Goal: Task Accomplishment & Management: Use online tool/utility

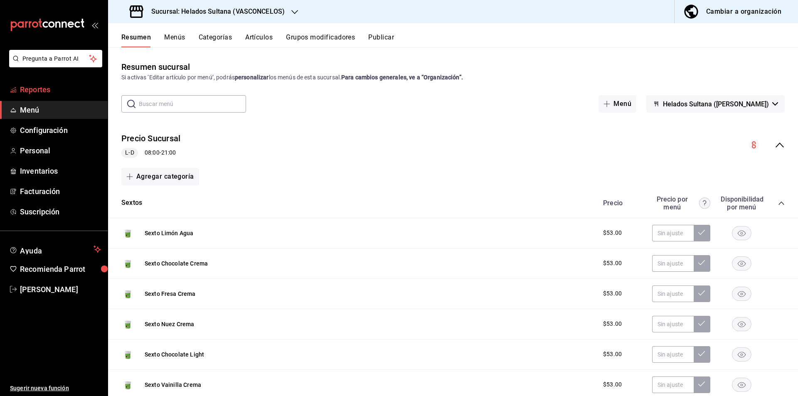
click at [12, 94] on span "mailbox folders" at bounding box center [13, 90] width 7 height 10
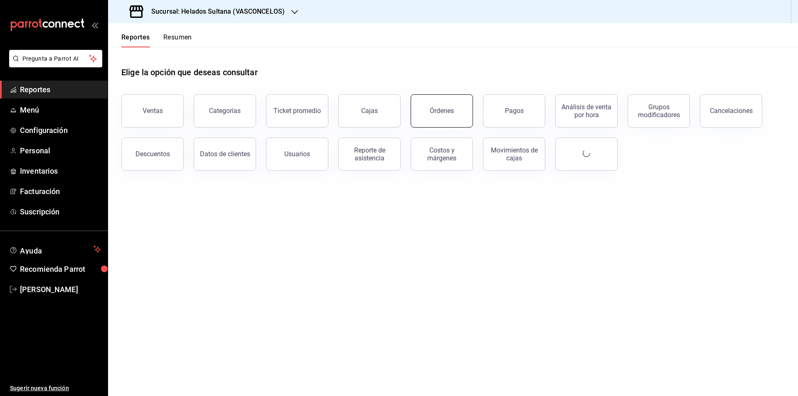
click at [437, 117] on button "Órdenes" at bounding box center [442, 110] width 62 height 33
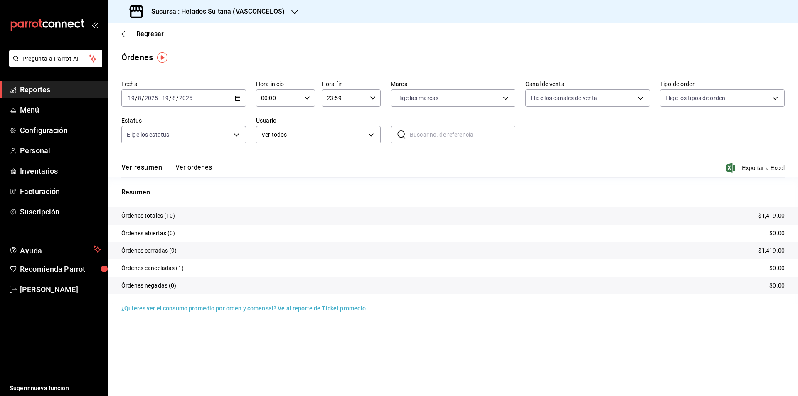
click at [190, 171] on button "Ver órdenes" at bounding box center [193, 170] width 37 height 14
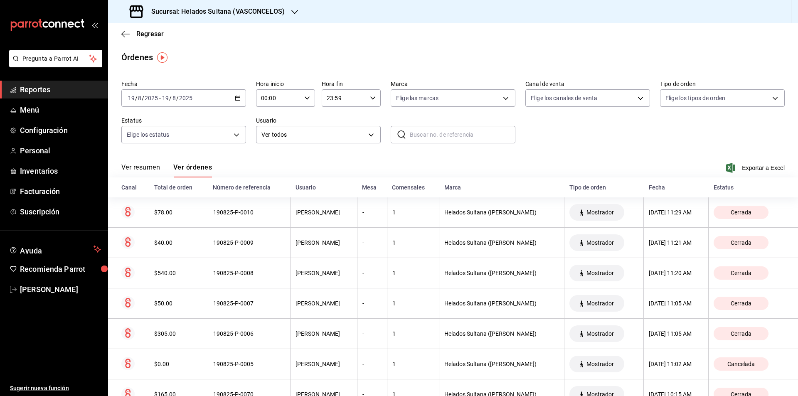
click at [234, 102] on div "[DATE] [DATE] - [DATE] [DATE]" at bounding box center [183, 97] width 125 height 17
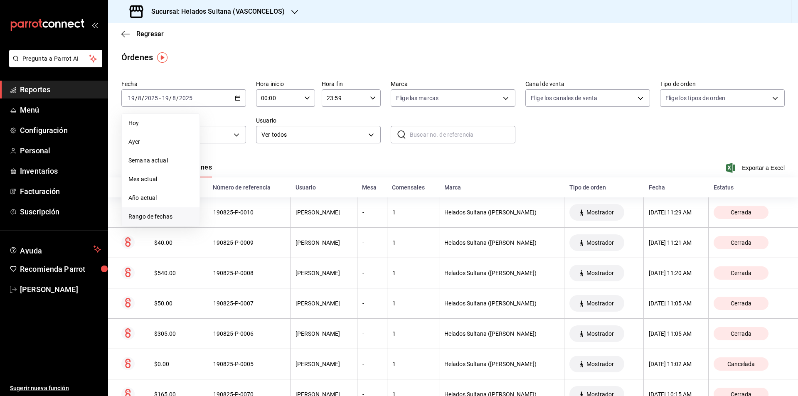
click at [138, 212] on span "Rango de fechas" at bounding box center [160, 216] width 64 height 9
click at [212, 193] on button "11" at bounding box center [217, 189] width 15 height 15
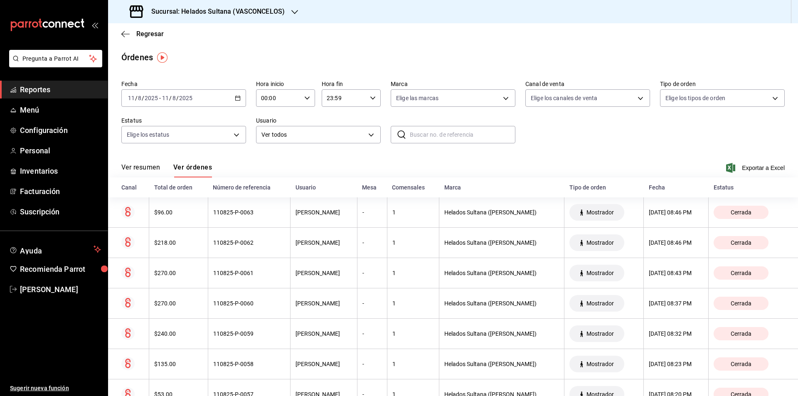
click at [232, 102] on div "[DATE] [DATE] - [DATE] [DATE]" at bounding box center [183, 97] width 125 height 17
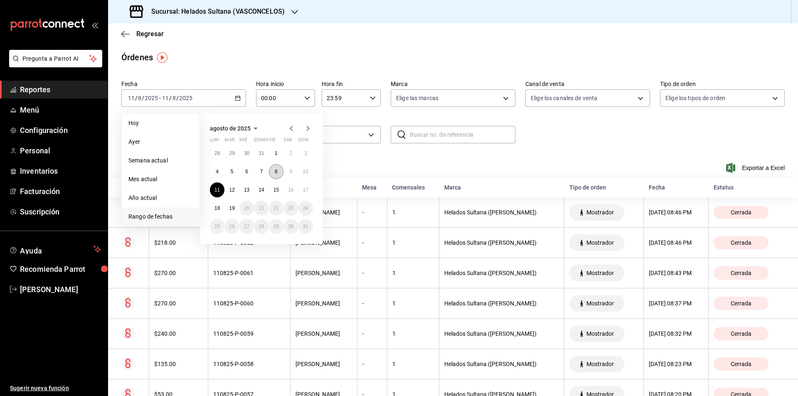
click at [279, 173] on button "8" at bounding box center [276, 171] width 15 height 15
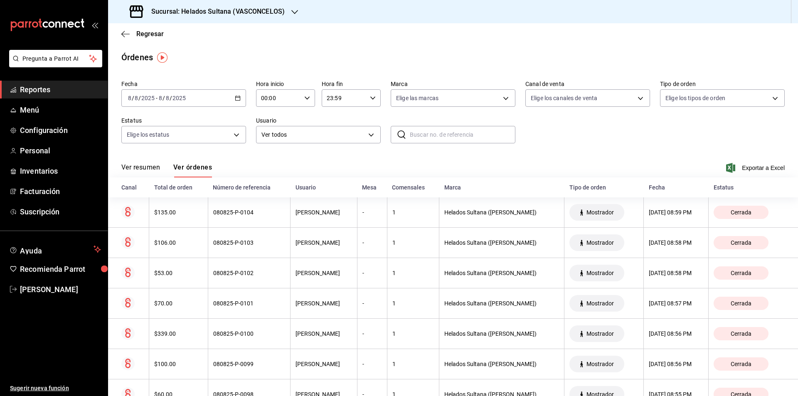
click at [223, 101] on div "[DATE] [DATE] - [DATE] [DATE]" at bounding box center [183, 97] width 125 height 17
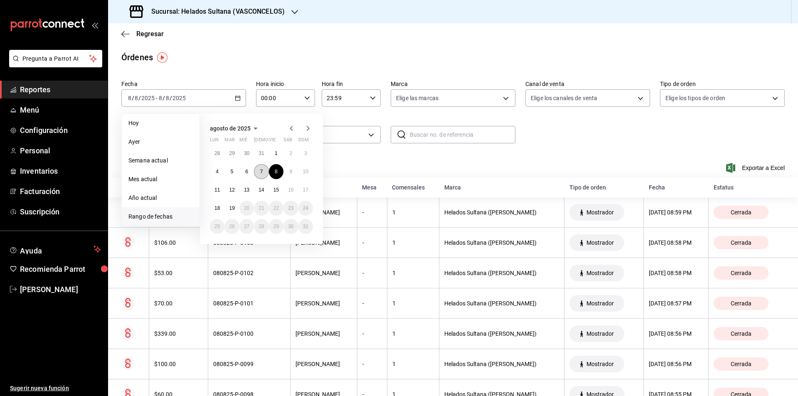
click at [259, 172] on button "7" at bounding box center [261, 171] width 15 height 15
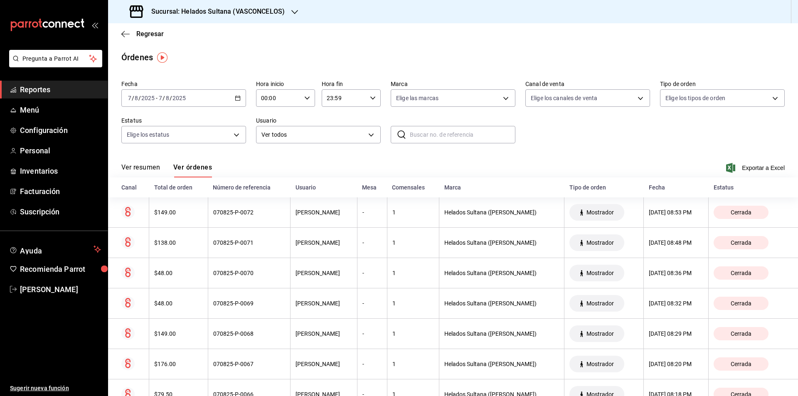
click at [174, 95] on input "2025" at bounding box center [179, 98] width 14 height 7
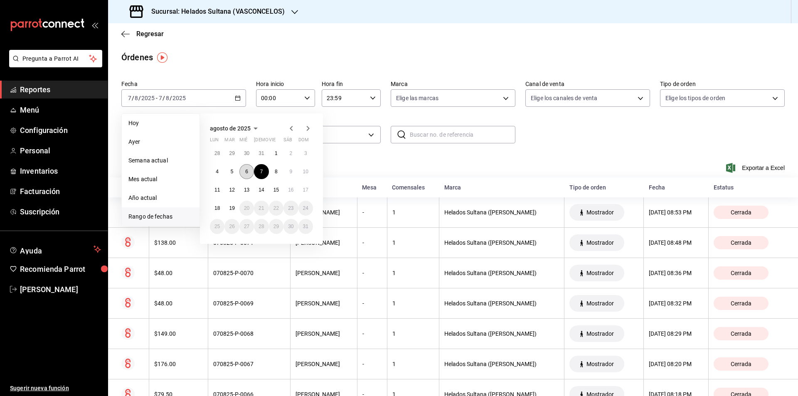
click at [250, 173] on button "6" at bounding box center [246, 171] width 15 height 15
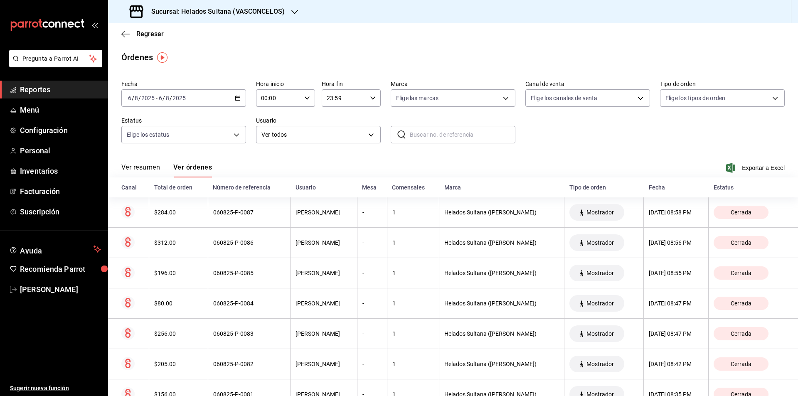
click at [213, 103] on div "[DATE] [DATE] - [DATE] [DATE]" at bounding box center [183, 97] width 125 height 17
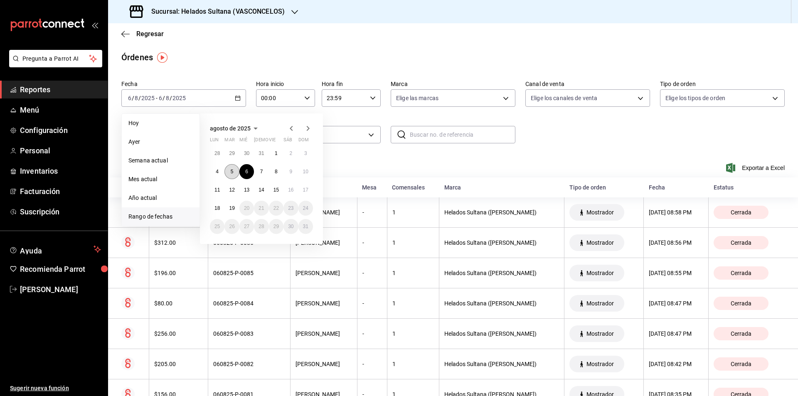
click at [232, 167] on button "5" at bounding box center [231, 171] width 15 height 15
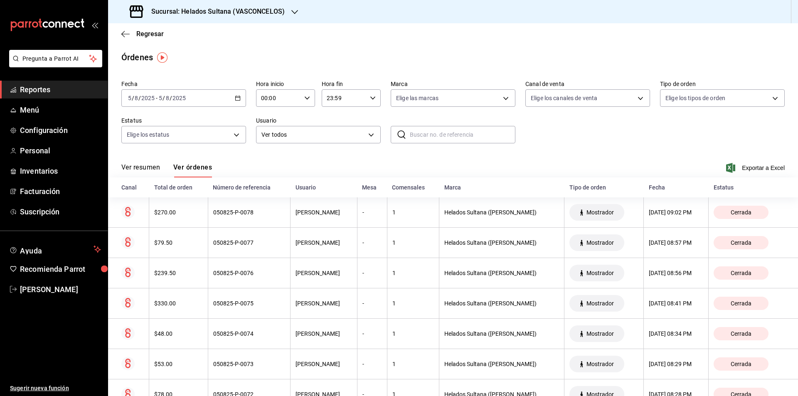
click at [218, 101] on div "[DATE] [DATE] - [DATE] [DATE]" at bounding box center [183, 97] width 125 height 17
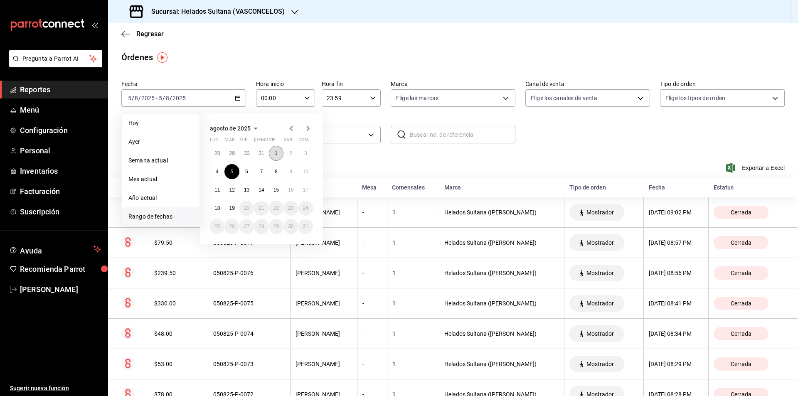
click at [276, 156] on button "1" at bounding box center [276, 153] width 15 height 15
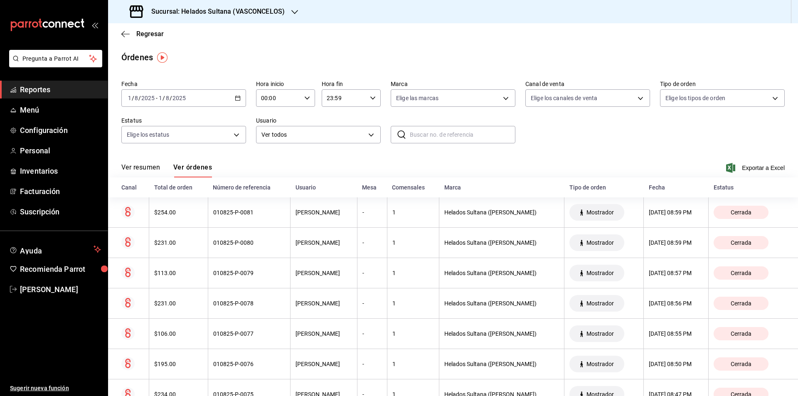
click at [194, 90] on div "[DATE] [DATE] - [DATE] [DATE]" at bounding box center [183, 97] width 125 height 17
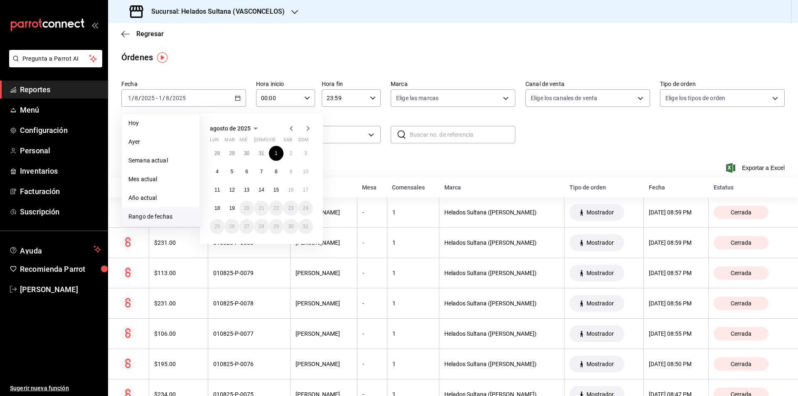
click at [291, 126] on icon "button" at bounding box center [291, 128] width 10 height 10
click at [266, 224] on button "31" at bounding box center [261, 229] width 15 height 15
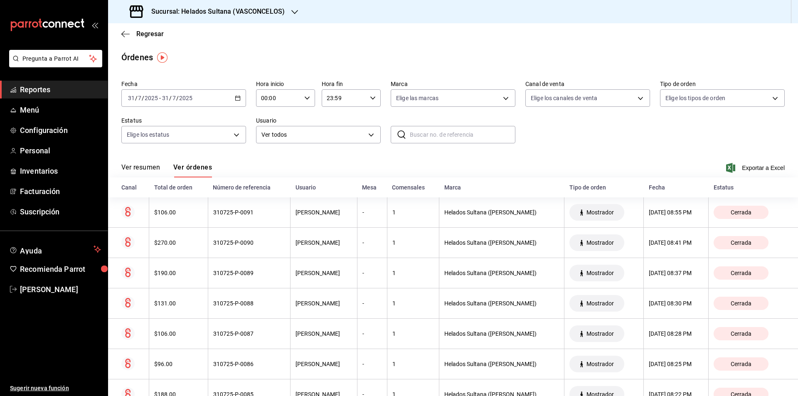
click at [222, 98] on div "[DATE] [DATE] - [DATE] [DATE]" at bounding box center [183, 97] width 125 height 17
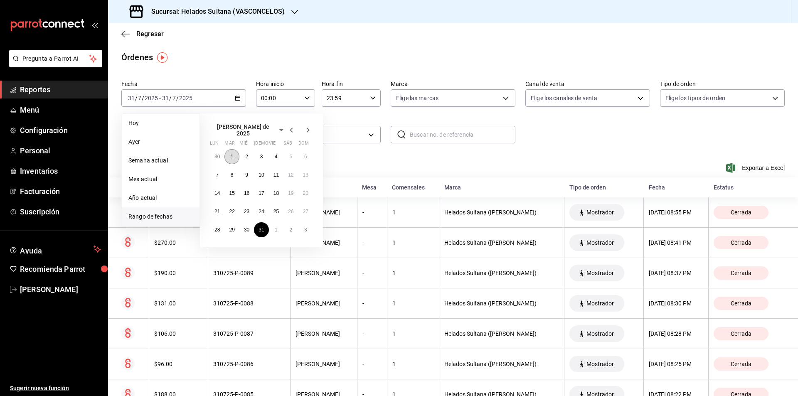
click at [232, 157] on button "1" at bounding box center [231, 156] width 15 height 15
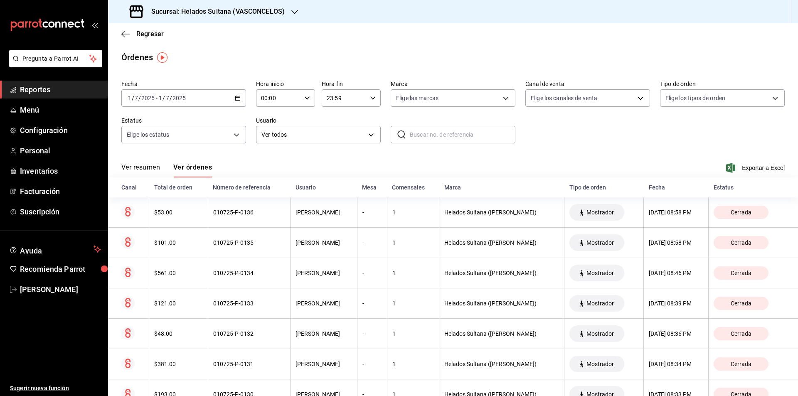
click at [228, 102] on div "[DATE] [DATE] - [DATE] [DATE]" at bounding box center [183, 97] width 125 height 17
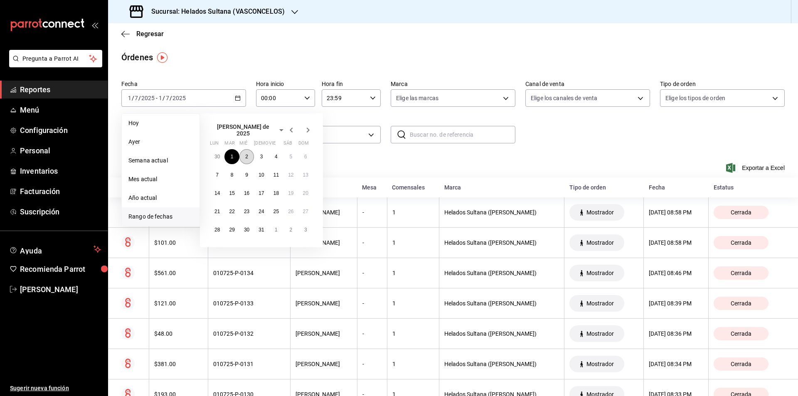
click at [248, 155] on abbr "2" at bounding box center [246, 157] width 3 height 6
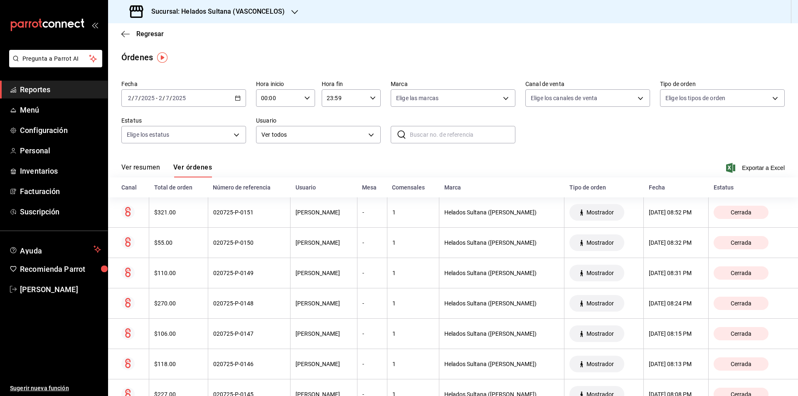
click at [232, 97] on div "[DATE] [DATE] - [DATE] [DATE]" at bounding box center [183, 97] width 125 height 17
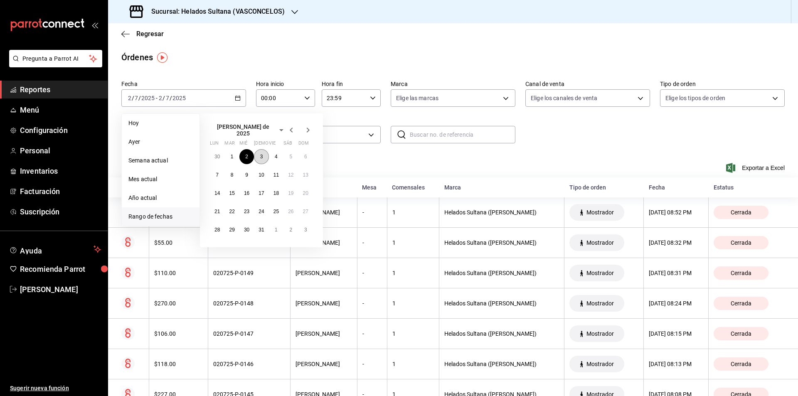
click at [263, 154] on abbr "3" at bounding box center [261, 157] width 3 height 6
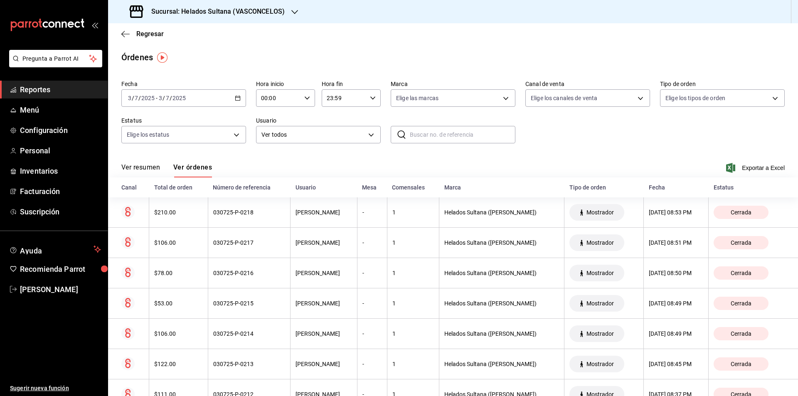
click at [227, 99] on div "[DATE] [DATE] - [DATE] [DATE]" at bounding box center [183, 97] width 125 height 17
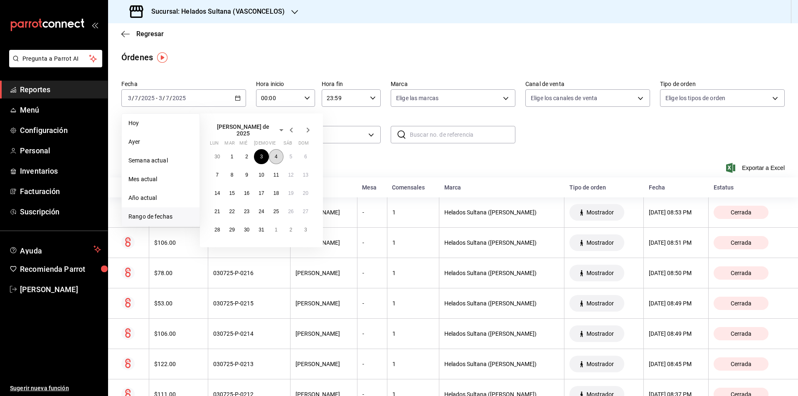
click at [275, 154] on abbr "4" at bounding box center [276, 157] width 3 height 6
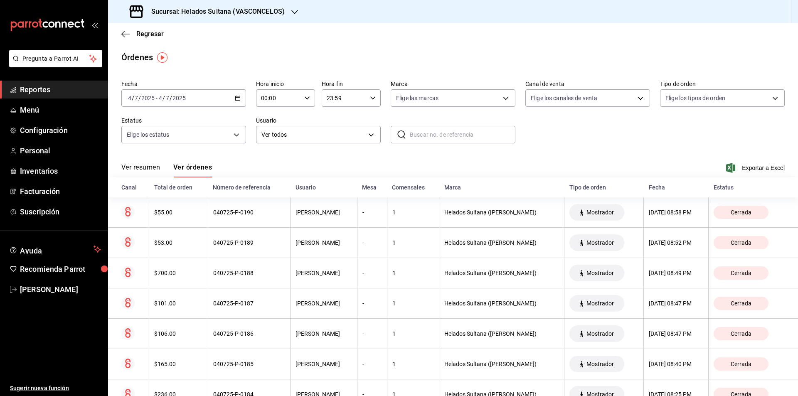
click at [220, 94] on div "[DATE] [DATE] - [DATE] [DATE]" at bounding box center [183, 97] width 125 height 17
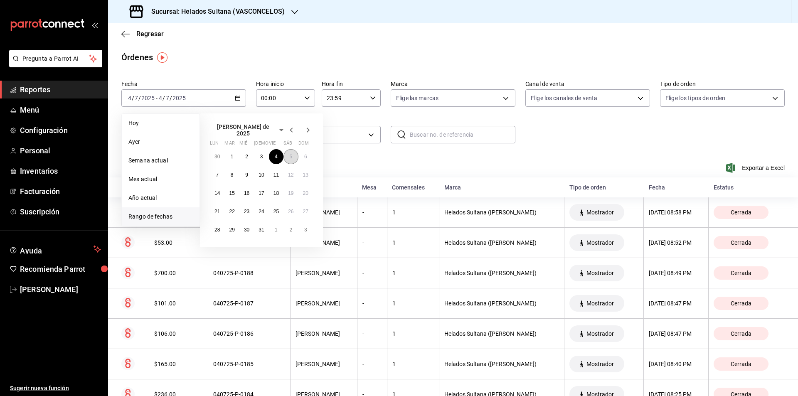
click at [285, 154] on button "5" at bounding box center [290, 156] width 15 height 15
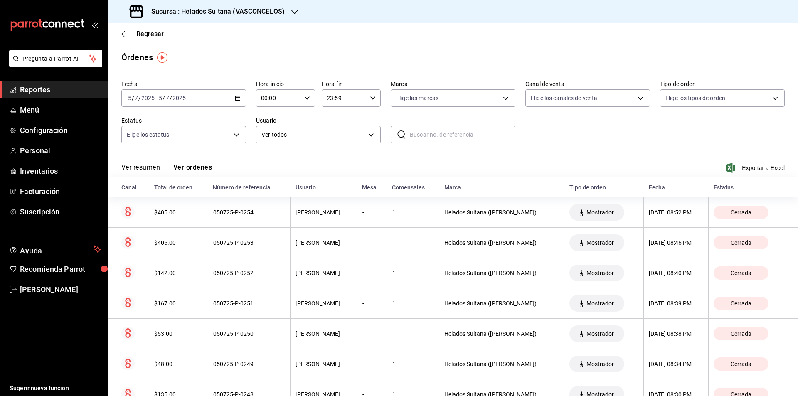
click at [233, 94] on div "[DATE] [DATE] - [DATE] [DATE]" at bounding box center [183, 97] width 125 height 17
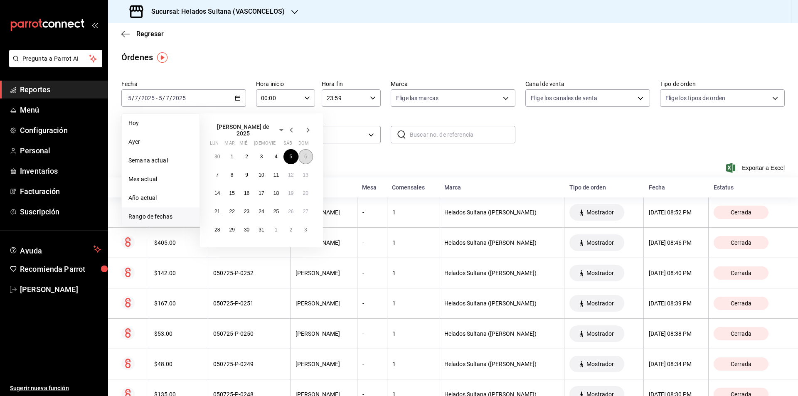
click at [302, 155] on button "6" at bounding box center [305, 156] width 15 height 15
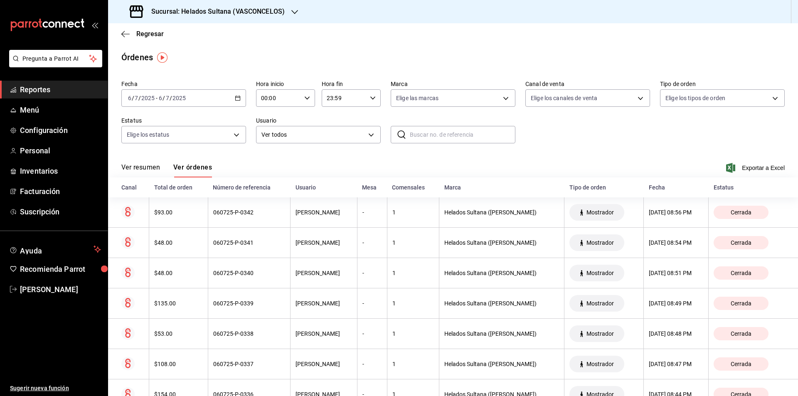
click at [232, 98] on div "[DATE] [DATE] - [DATE] [DATE]" at bounding box center [183, 97] width 125 height 17
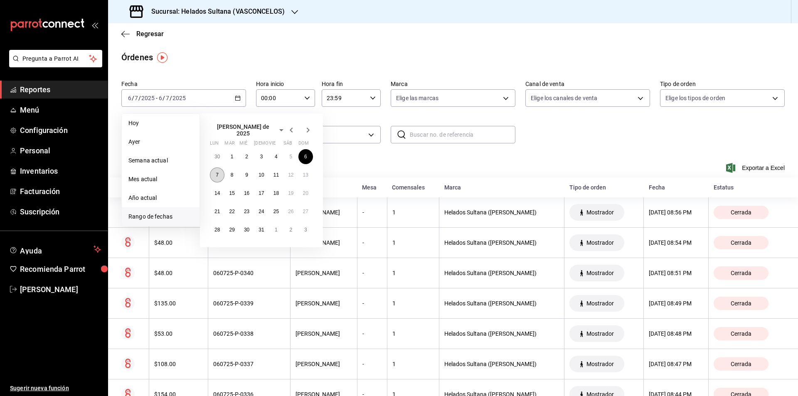
click at [215, 173] on button "7" at bounding box center [217, 175] width 15 height 15
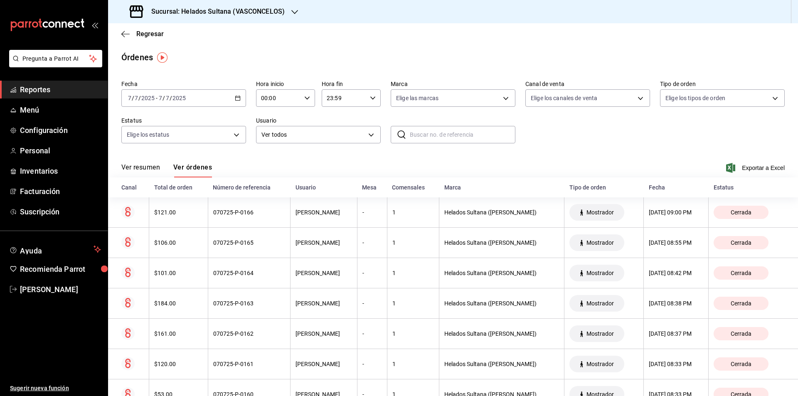
click at [226, 102] on div "[DATE] [DATE] - [DATE] [DATE]" at bounding box center [183, 97] width 125 height 17
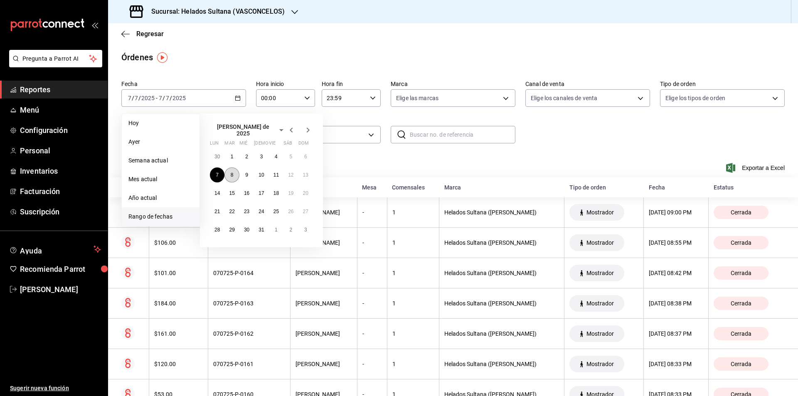
click at [233, 173] on abbr "8" at bounding box center [232, 175] width 3 height 6
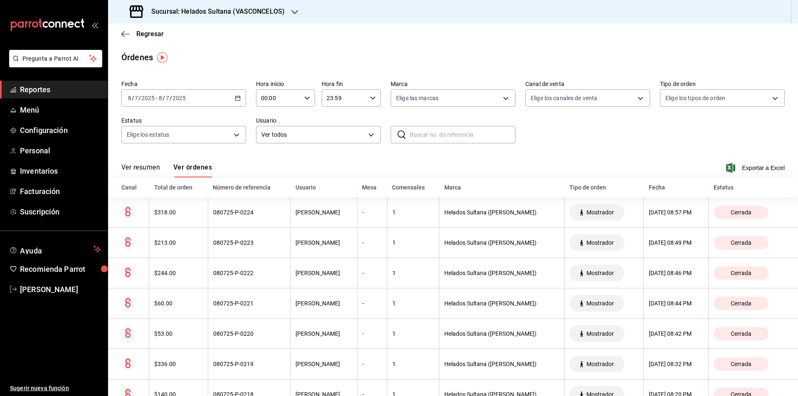
click at [222, 106] on div "[DATE] [DATE] - [DATE] [DATE]" at bounding box center [183, 97] width 125 height 17
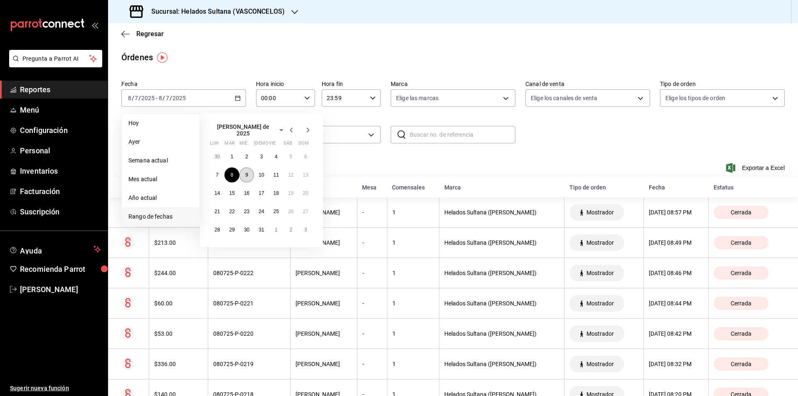
click at [246, 172] on abbr "9" at bounding box center [246, 175] width 3 height 6
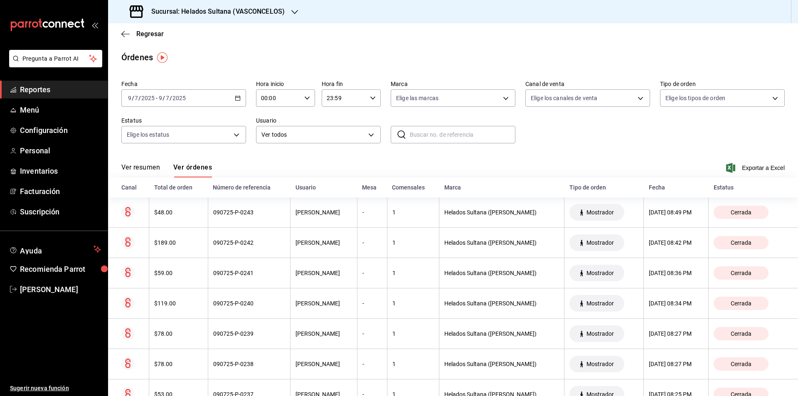
click at [225, 94] on div "[DATE] [DATE] - [DATE] [DATE]" at bounding box center [183, 97] width 125 height 17
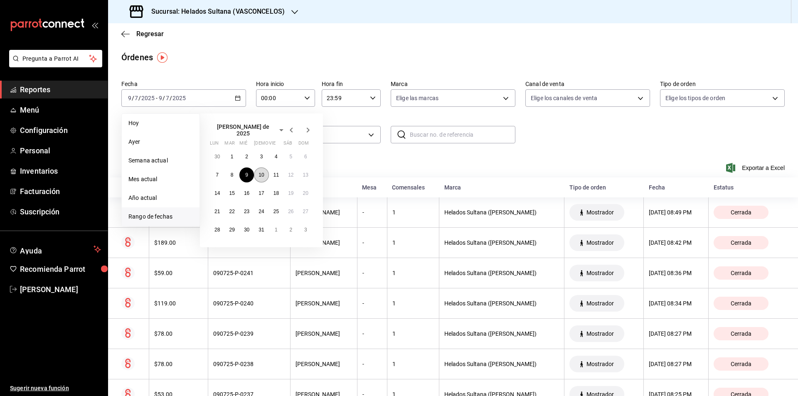
click at [263, 168] on button "10" at bounding box center [261, 175] width 15 height 15
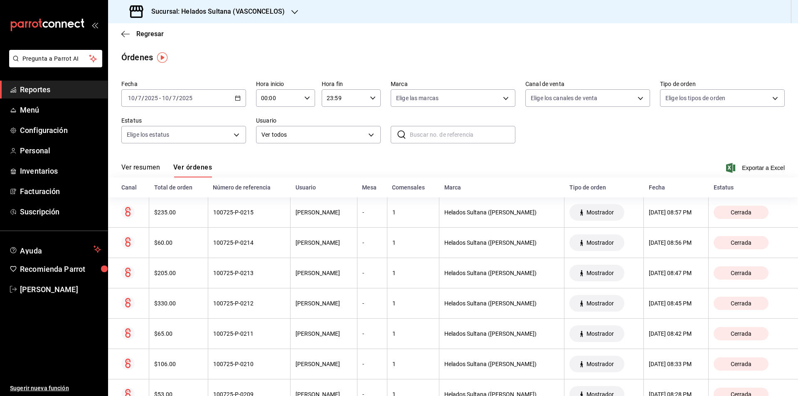
click at [240, 103] on div "[DATE] [DATE] - [DATE] [DATE]" at bounding box center [183, 97] width 125 height 17
click at [207, 94] on div "[DATE] [DATE] - [DATE] [DATE]" at bounding box center [183, 97] width 125 height 17
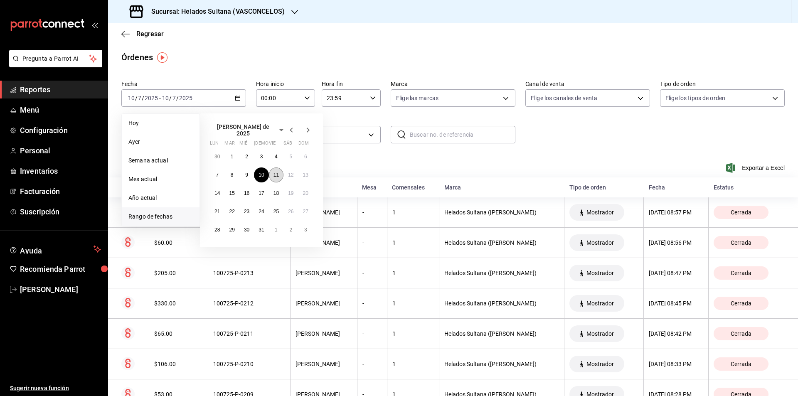
click at [278, 172] on abbr "11" at bounding box center [276, 175] width 5 height 6
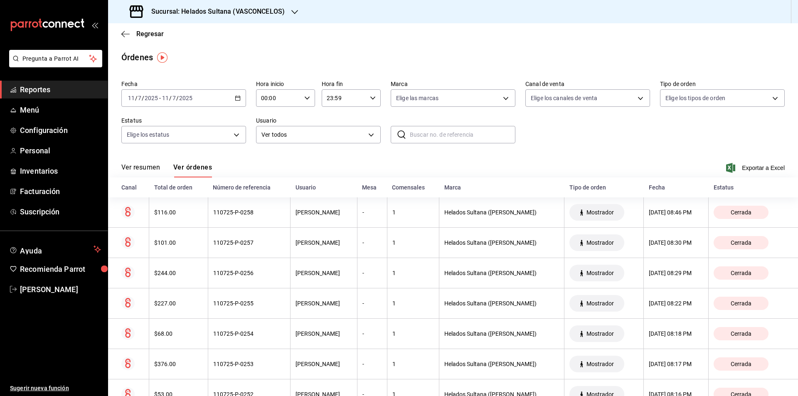
click at [170, 97] on span "/" at bounding box center [170, 98] width 2 height 7
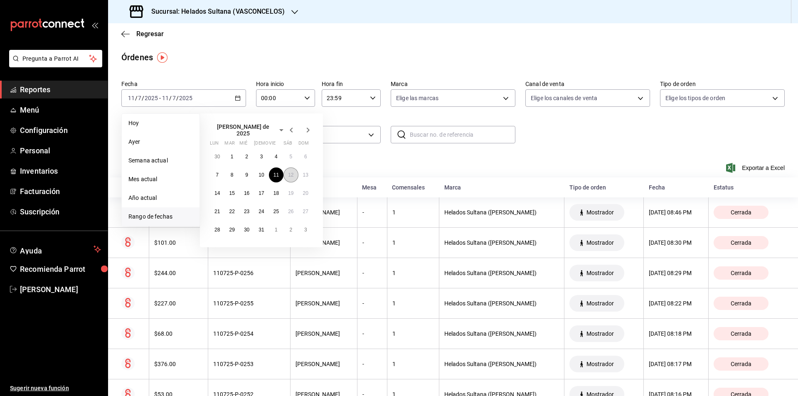
click at [296, 173] on button "12" at bounding box center [290, 175] width 15 height 15
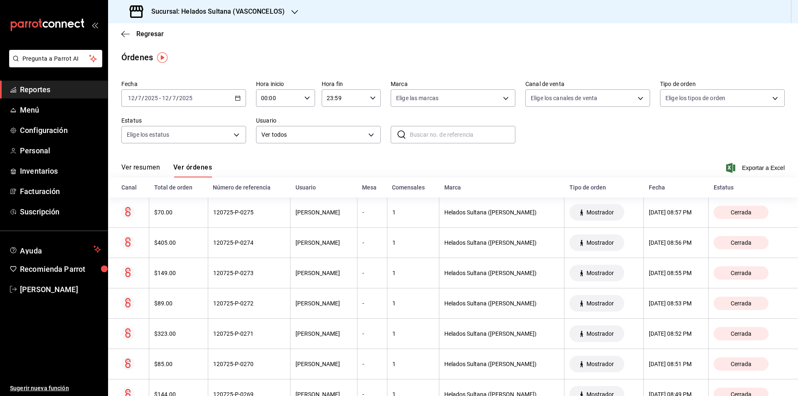
click at [174, 104] on div "[DATE] [DATE] - [DATE] [DATE]" at bounding box center [183, 97] width 125 height 17
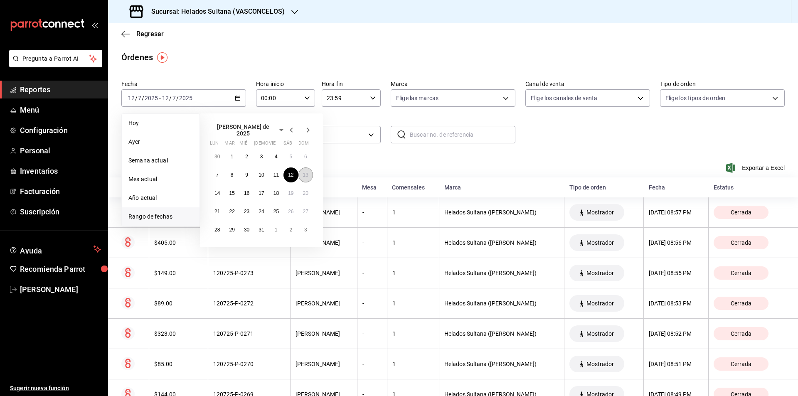
click at [303, 172] on abbr "13" at bounding box center [305, 175] width 5 height 6
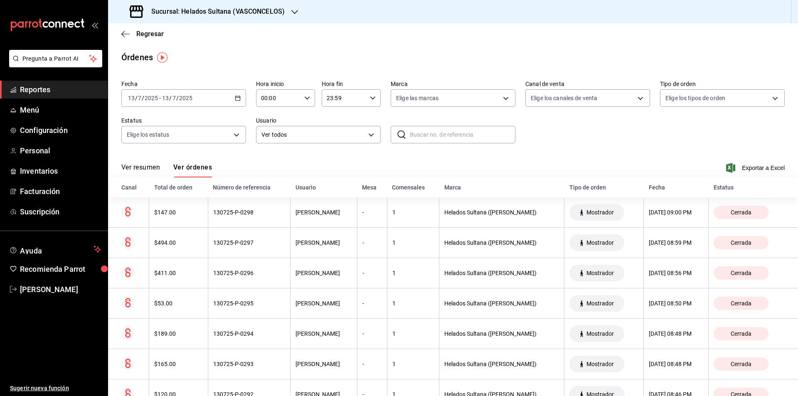
click at [212, 105] on div "[DATE] [DATE] - [DATE] [DATE]" at bounding box center [183, 97] width 125 height 17
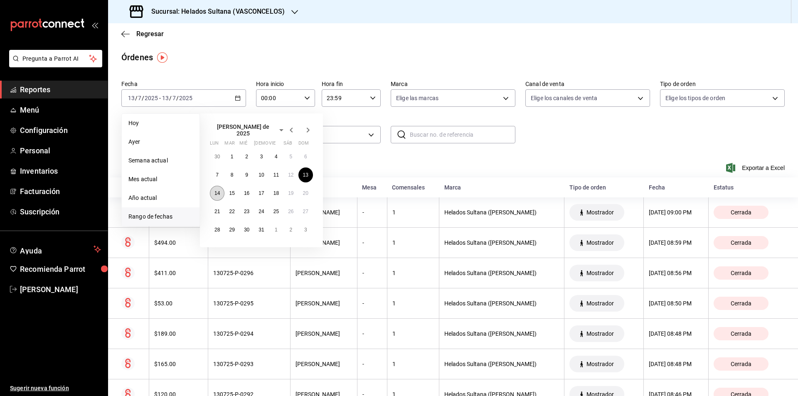
click at [216, 190] on abbr "14" at bounding box center [216, 193] width 5 height 6
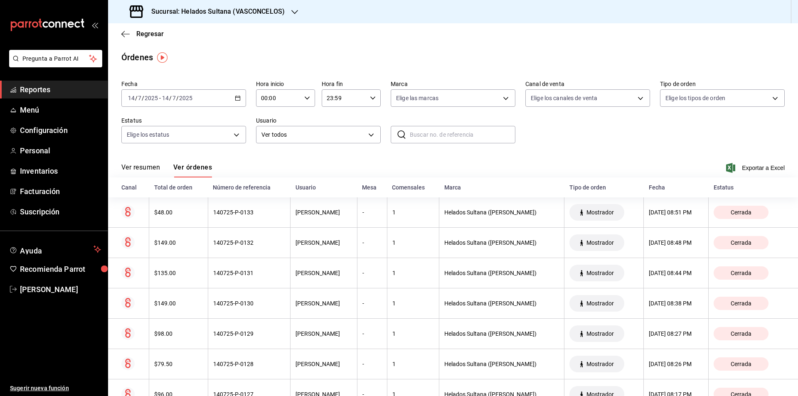
click at [200, 101] on div "[DATE] [DATE] - [DATE] [DATE]" at bounding box center [183, 97] width 125 height 17
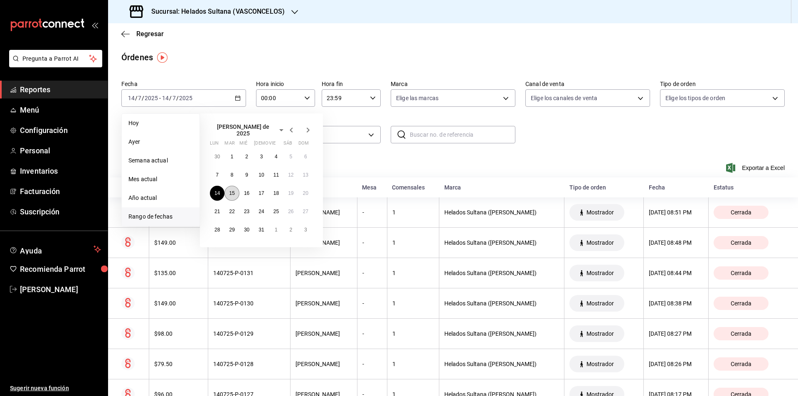
click at [232, 191] on abbr "15" at bounding box center [231, 193] width 5 height 6
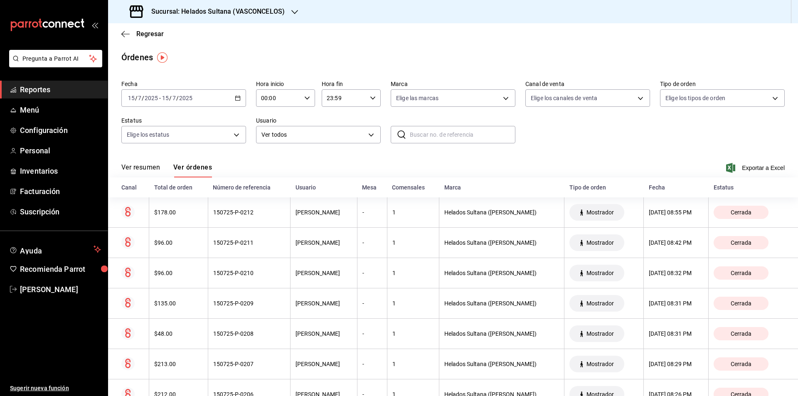
click at [217, 98] on div "[DATE] [DATE] - [DATE] [DATE]" at bounding box center [183, 97] width 125 height 17
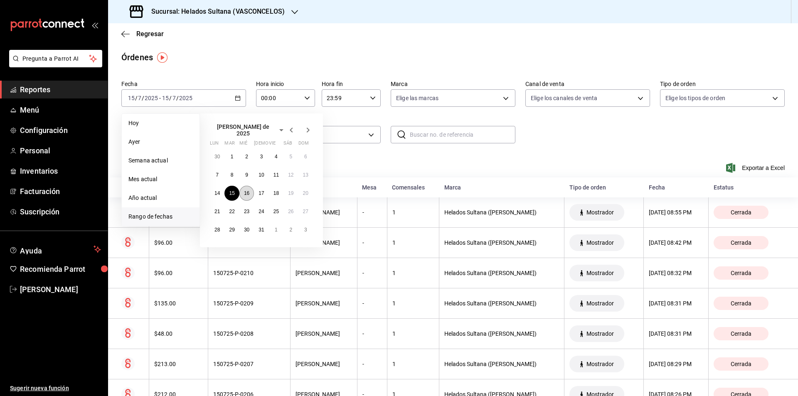
click at [245, 190] on abbr "16" at bounding box center [246, 193] width 5 height 6
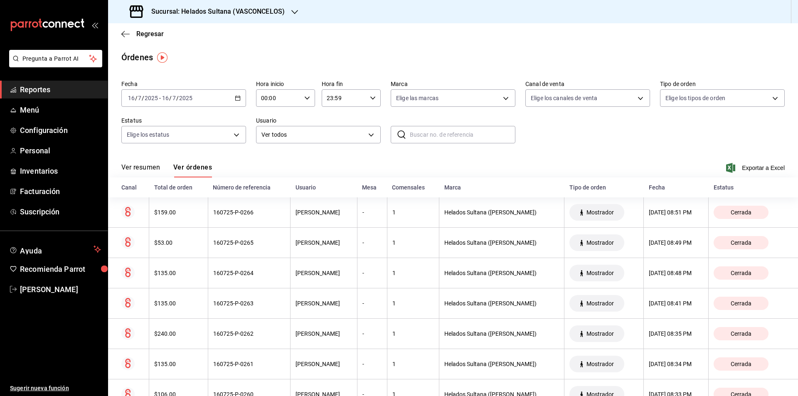
click at [185, 92] on div "[DATE] [DATE] - [DATE] [DATE]" at bounding box center [183, 97] width 125 height 17
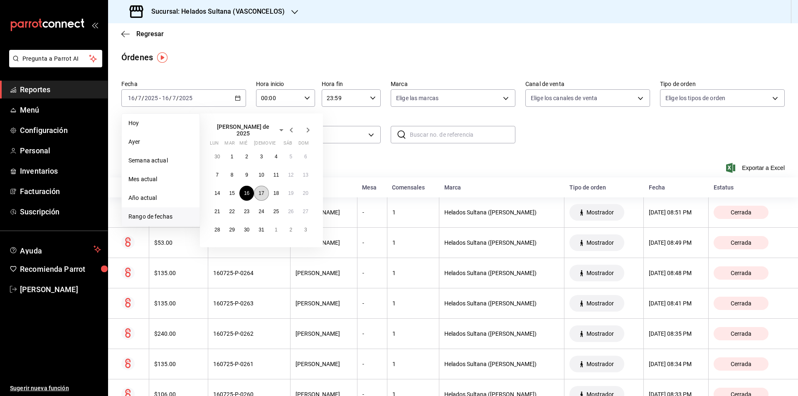
click at [264, 192] on abbr "17" at bounding box center [261, 193] width 5 height 6
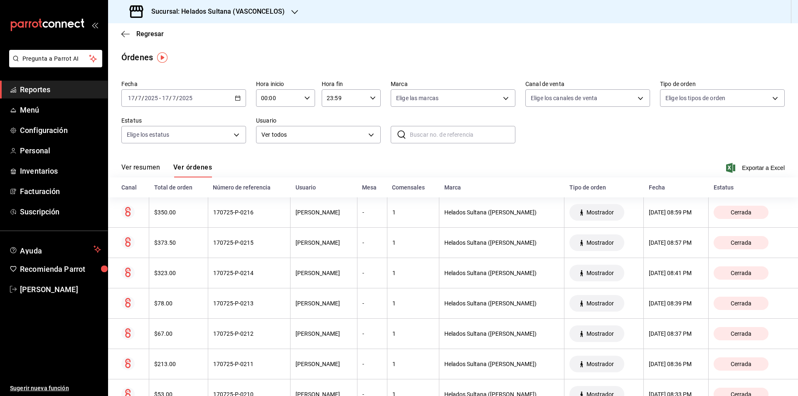
click at [192, 95] on div "[DATE] [DATE]" at bounding box center [177, 98] width 32 height 7
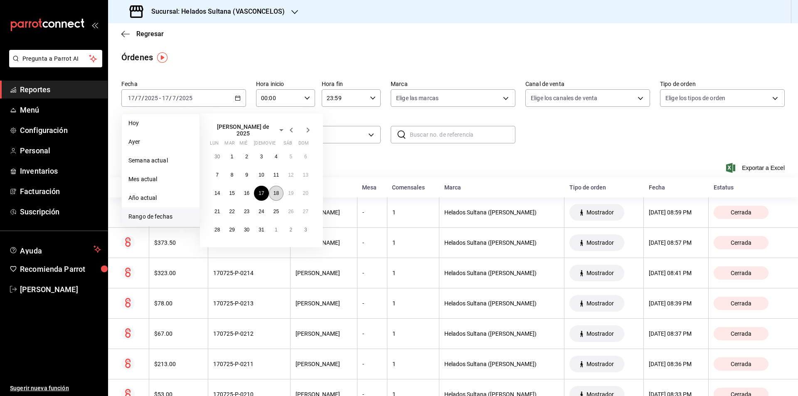
click at [272, 189] on button "18" at bounding box center [276, 193] width 15 height 15
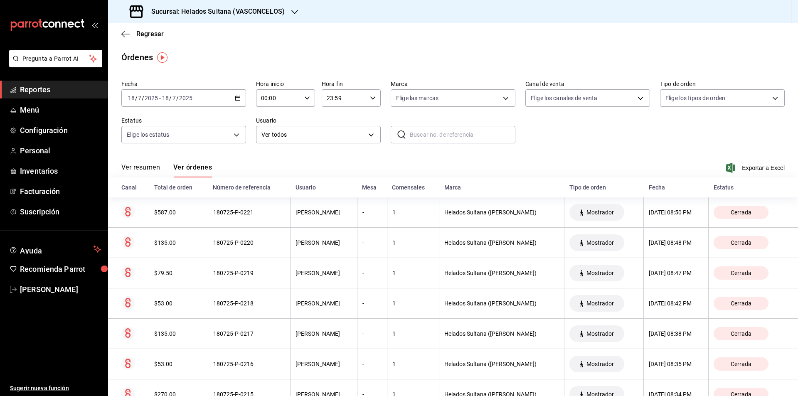
click at [193, 87] on div "Fecha [DATE] [DATE] - [DATE] [DATE]" at bounding box center [183, 93] width 125 height 27
click at [182, 98] on input "2025" at bounding box center [186, 98] width 14 height 7
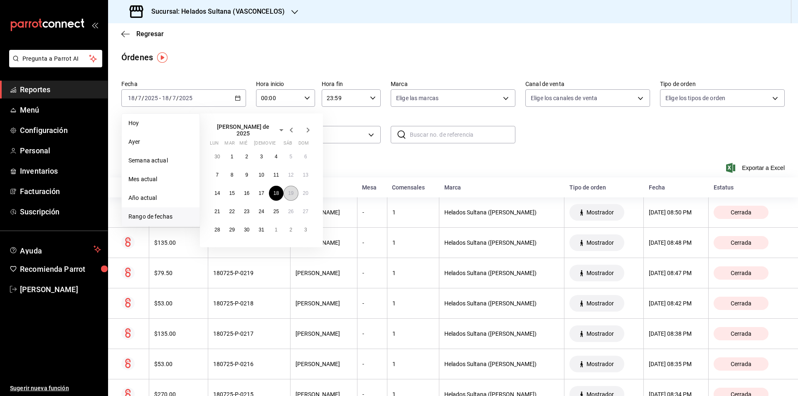
click at [291, 190] on abbr "19" at bounding box center [290, 193] width 5 height 6
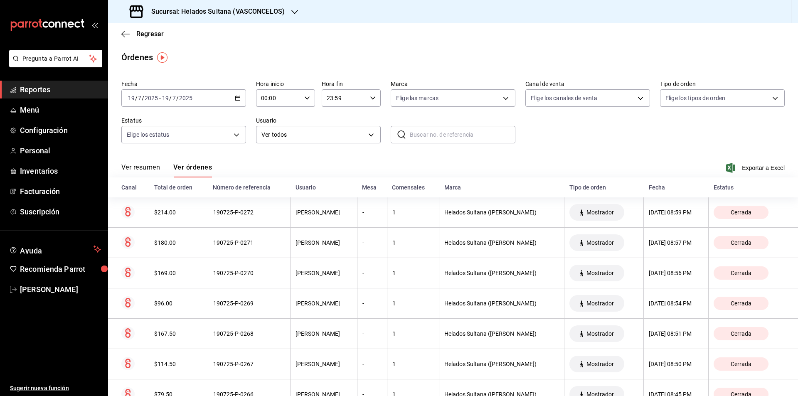
click at [237, 99] on icon "button" at bounding box center [238, 98] width 6 height 6
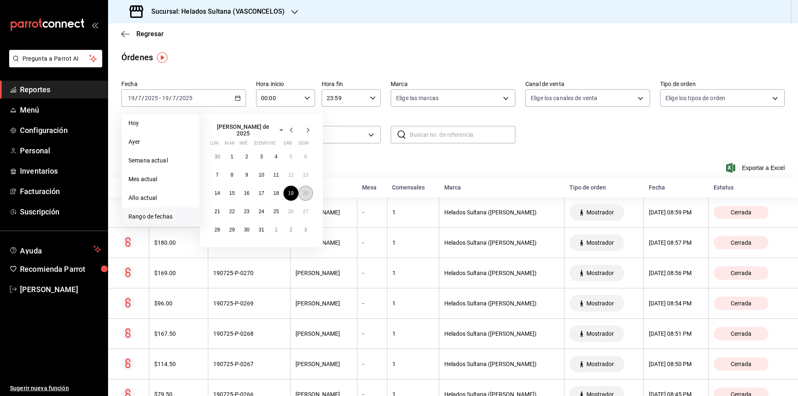
click at [306, 194] on button "20" at bounding box center [305, 193] width 15 height 15
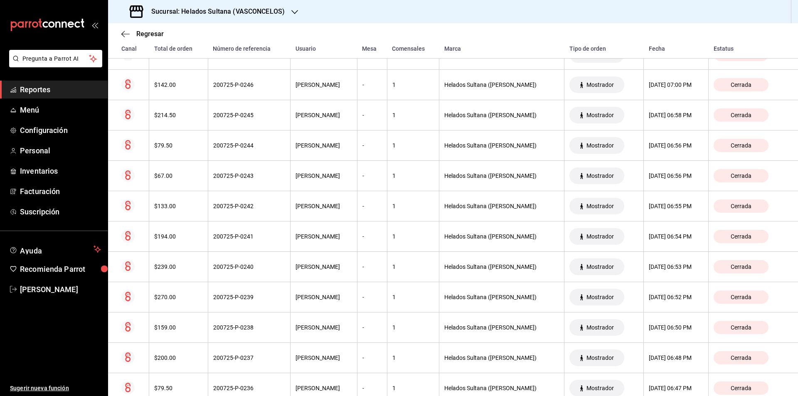
scroll to position [2868, 0]
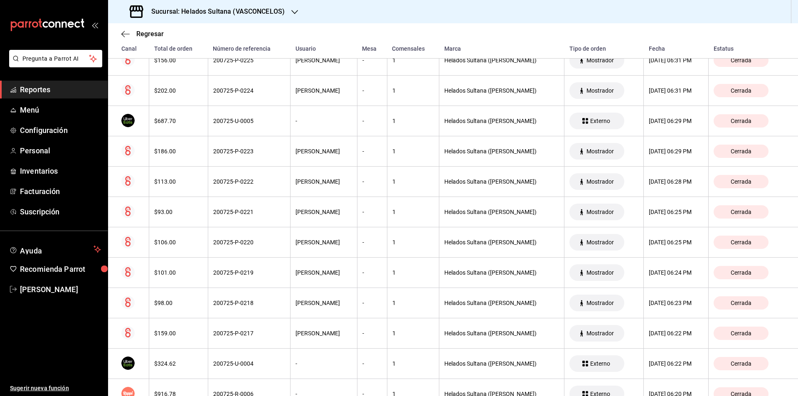
click at [791, 390] on th "Cerrada" at bounding box center [753, 394] width 89 height 30
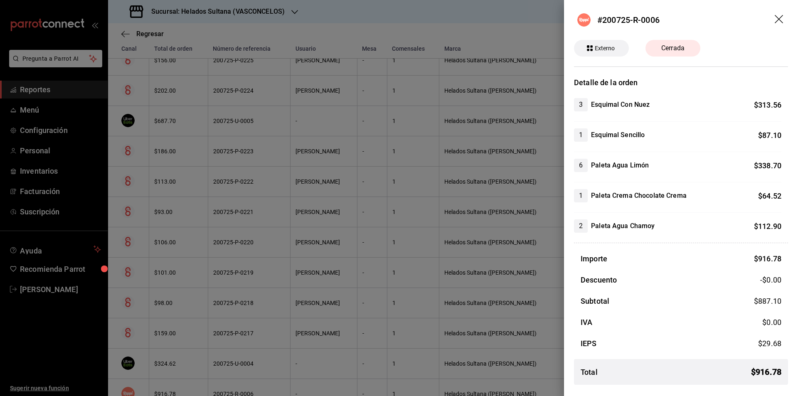
click at [780, 25] on icon "drag" at bounding box center [780, 20] width 10 height 10
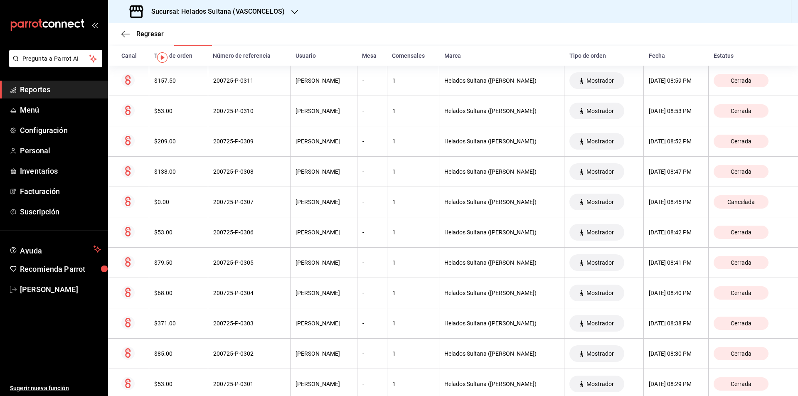
scroll to position [0, 0]
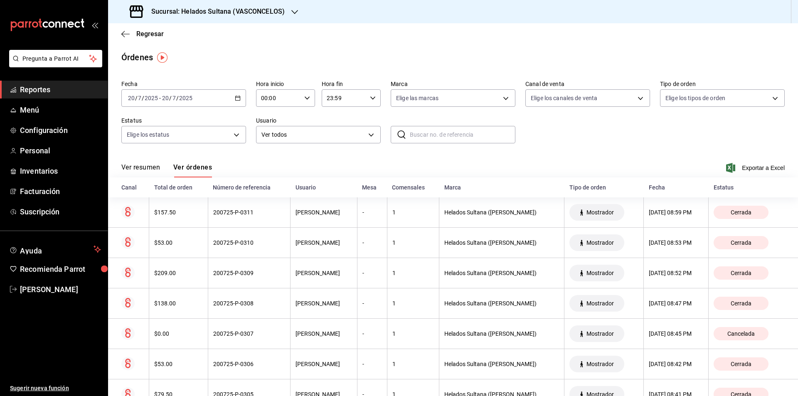
click at [225, 106] on div "[DATE] [DATE] - [DATE] [DATE]" at bounding box center [183, 97] width 125 height 17
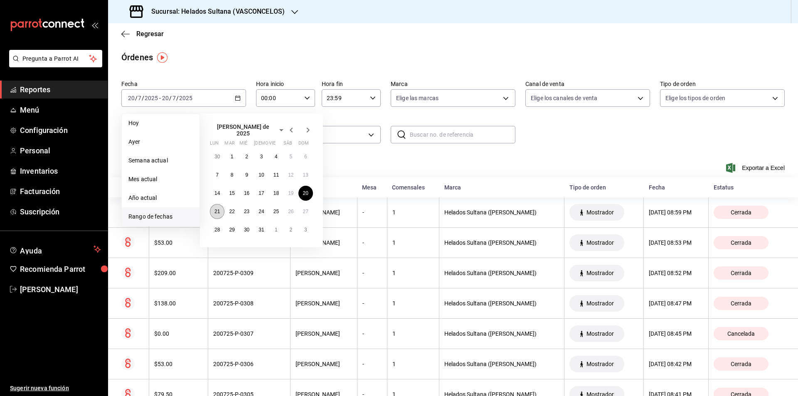
click at [215, 212] on button "21" at bounding box center [217, 211] width 15 height 15
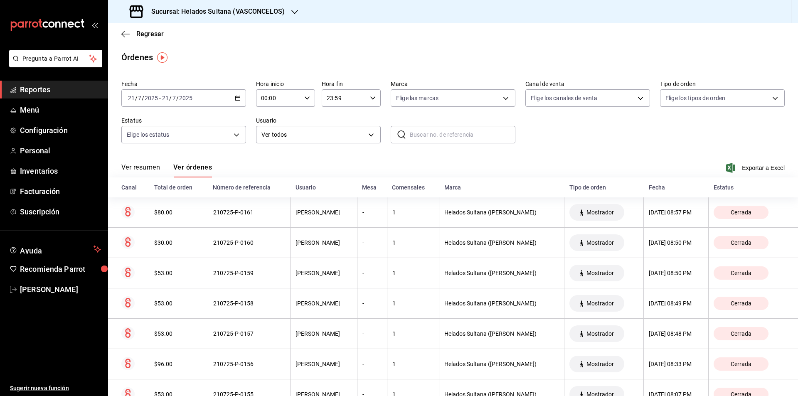
click at [154, 104] on div "[DATE] [DATE] - [DATE] [DATE]" at bounding box center [183, 97] width 125 height 17
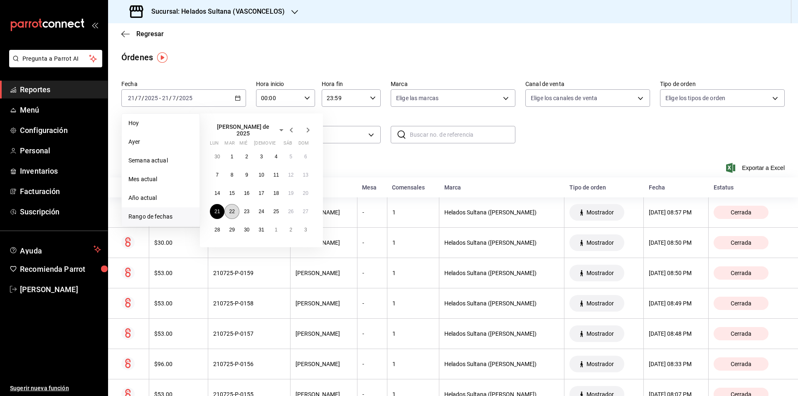
click at [234, 209] on abbr "22" at bounding box center [231, 212] width 5 height 6
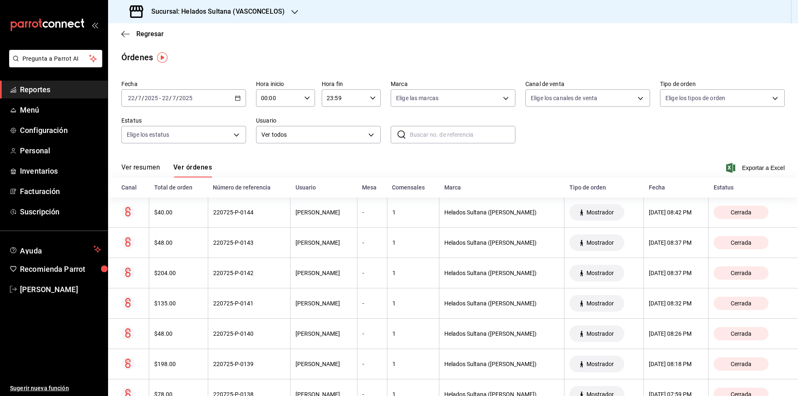
click at [215, 100] on div "[DATE] [DATE] - [DATE] [DATE]" at bounding box center [183, 97] width 125 height 17
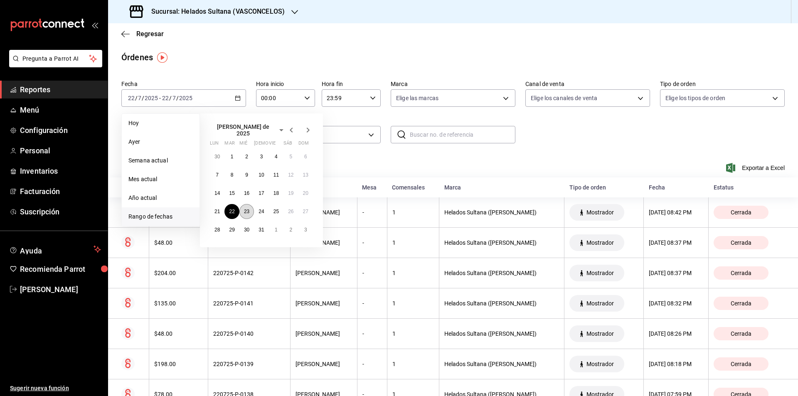
click at [249, 204] on button "23" at bounding box center [246, 211] width 15 height 15
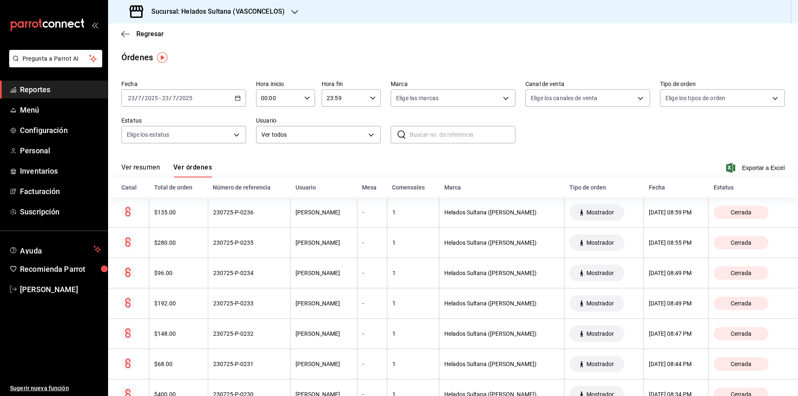
click at [180, 99] on input "2025" at bounding box center [186, 98] width 14 height 7
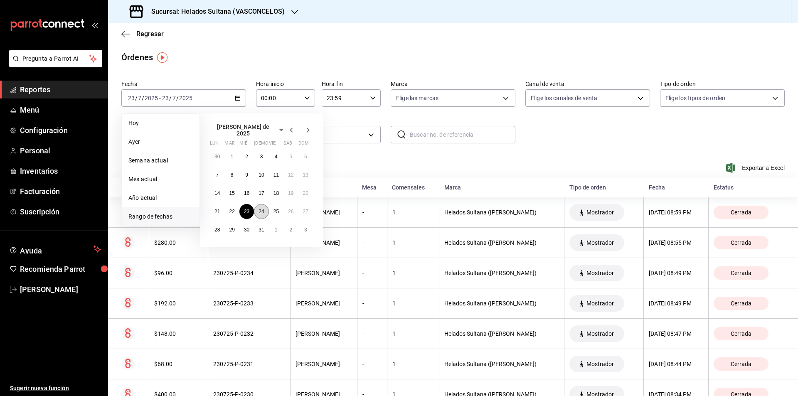
click at [258, 208] on button "24" at bounding box center [261, 211] width 15 height 15
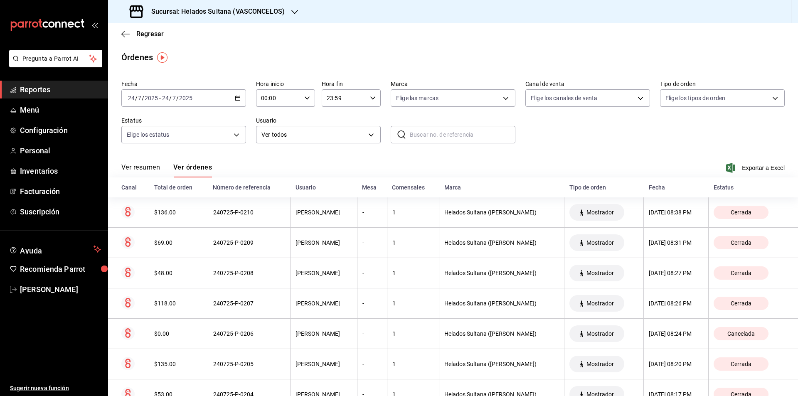
click at [178, 92] on div "[DATE] [DATE] - [DATE] [DATE]" at bounding box center [183, 97] width 125 height 17
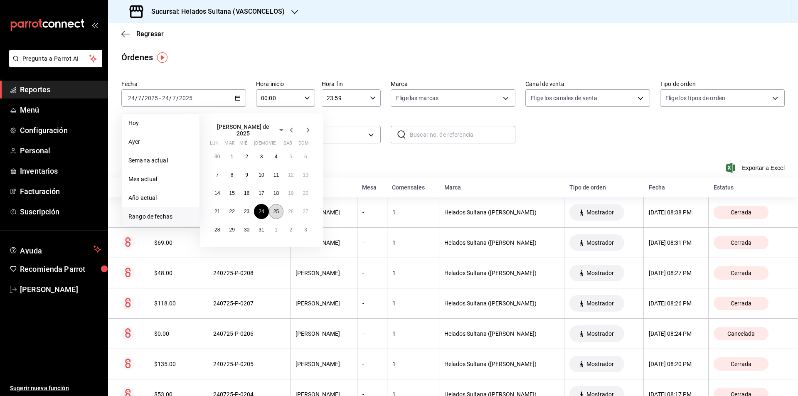
click at [278, 209] on abbr "25" at bounding box center [276, 212] width 5 height 6
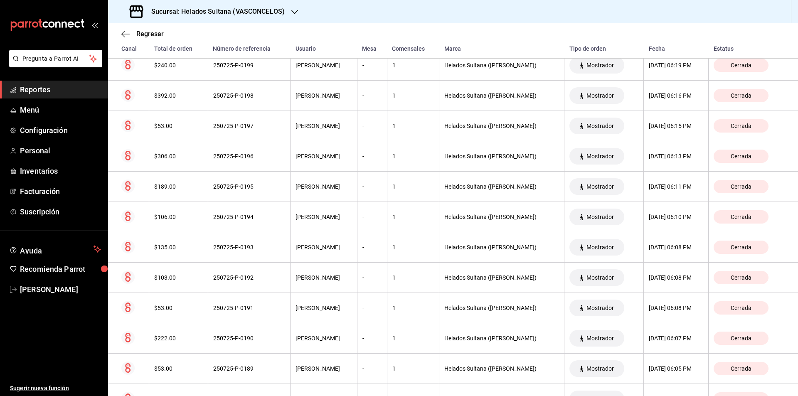
scroll to position [21, 0]
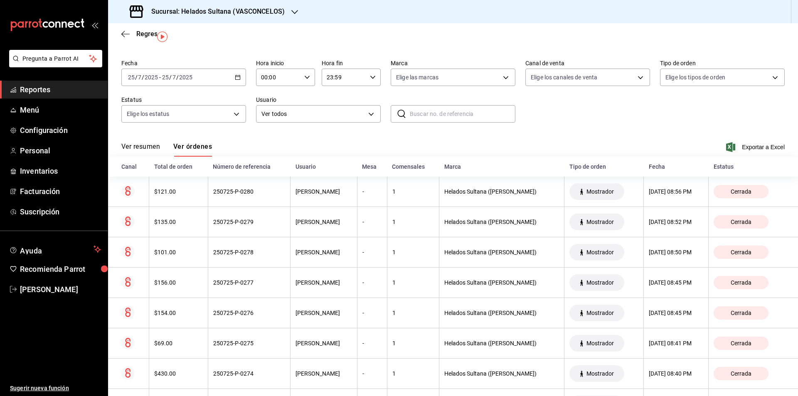
click at [189, 78] on input "2025" at bounding box center [186, 77] width 14 height 7
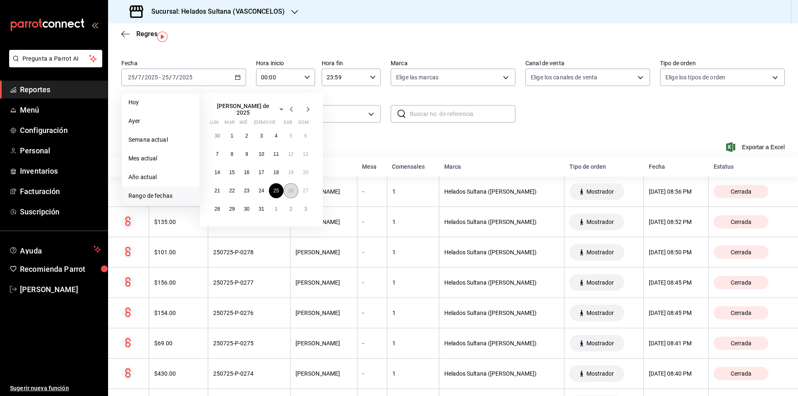
click at [286, 188] on button "26" at bounding box center [290, 190] width 15 height 15
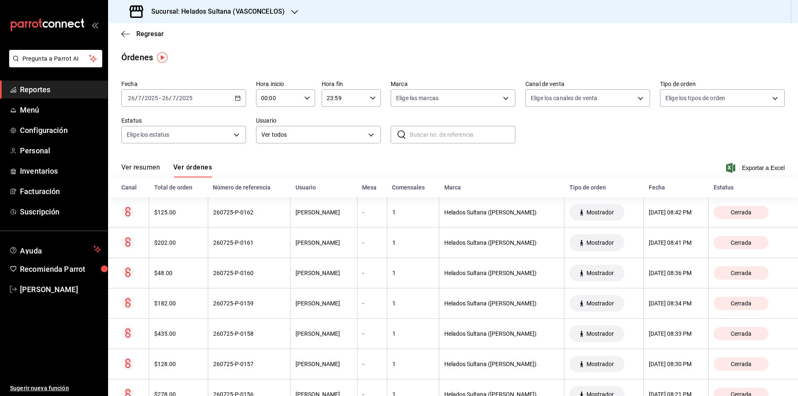
click at [204, 98] on div "[DATE] [DATE] - [DATE] [DATE]" at bounding box center [183, 97] width 125 height 17
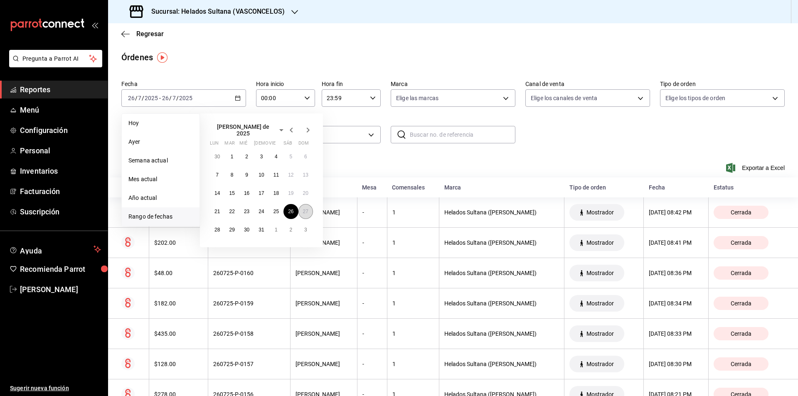
click at [305, 210] on abbr "27" at bounding box center [305, 212] width 5 height 6
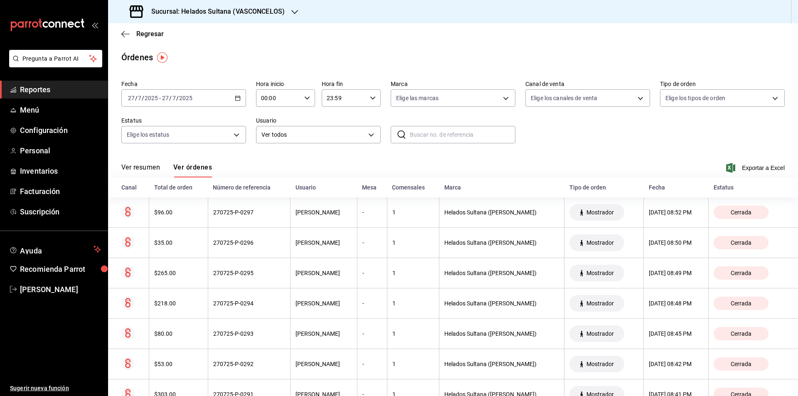
click at [158, 101] on input "2025" at bounding box center [151, 98] width 14 height 7
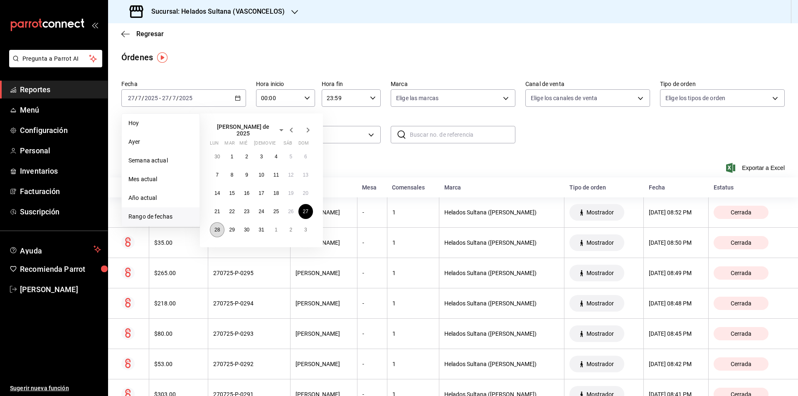
click at [219, 228] on abbr "28" at bounding box center [216, 230] width 5 height 6
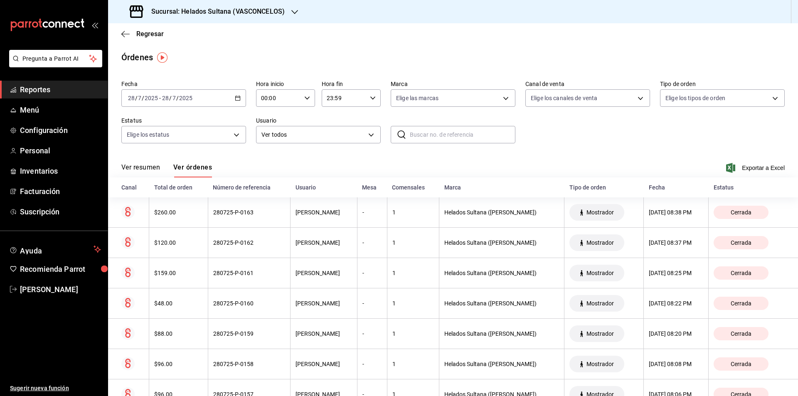
click at [184, 97] on input "2025" at bounding box center [186, 98] width 14 height 7
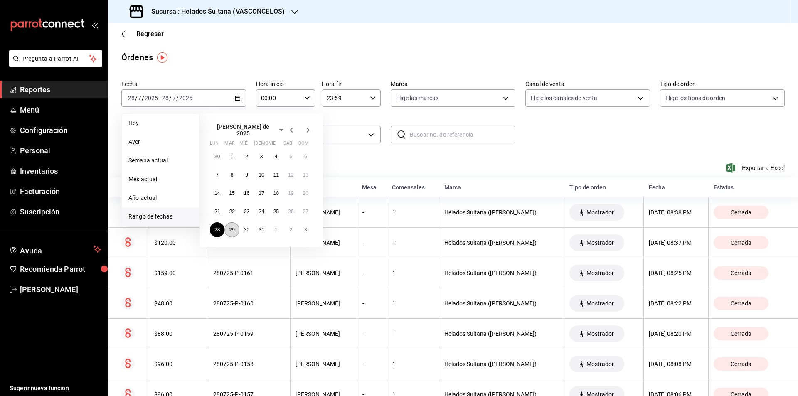
click at [234, 227] on abbr "29" at bounding box center [231, 230] width 5 height 6
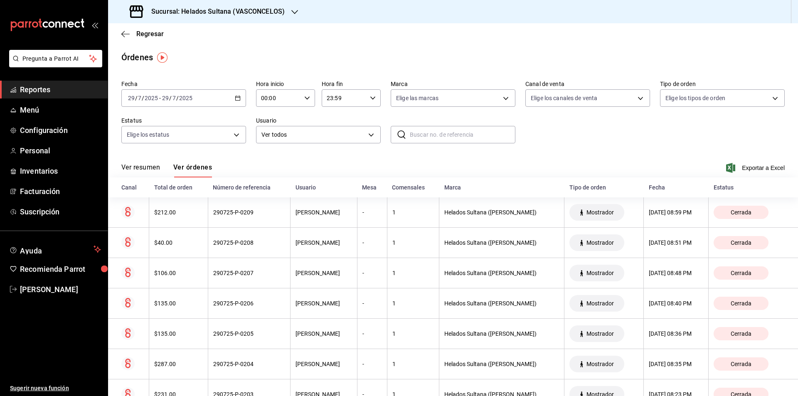
click at [193, 91] on div "[DATE] [DATE] - [DATE] [DATE]" at bounding box center [183, 97] width 125 height 17
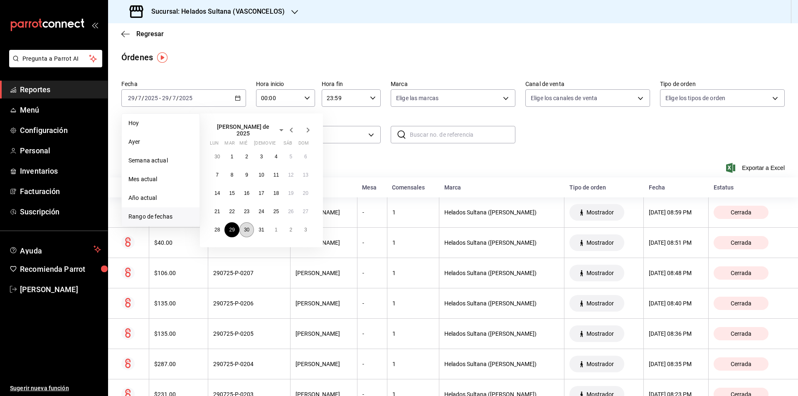
click at [249, 227] on abbr "30" at bounding box center [246, 230] width 5 height 6
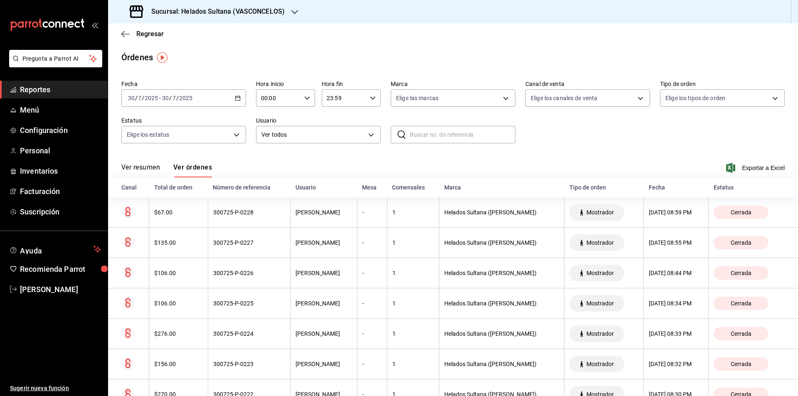
click at [200, 101] on div "[DATE] [DATE] - [DATE] [DATE]" at bounding box center [183, 97] width 125 height 17
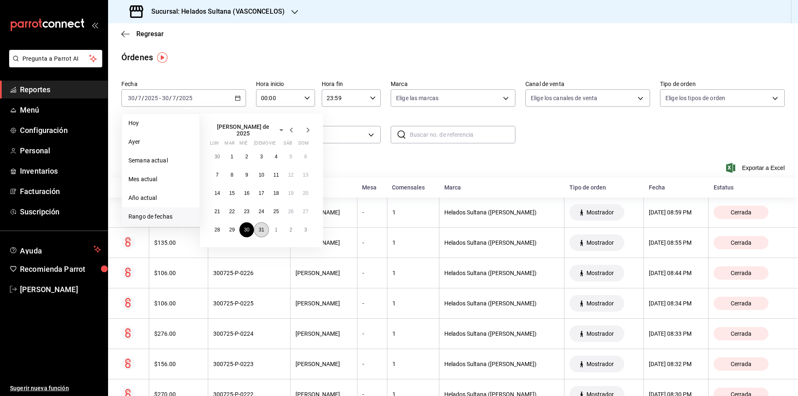
click at [262, 222] on button "31" at bounding box center [261, 229] width 15 height 15
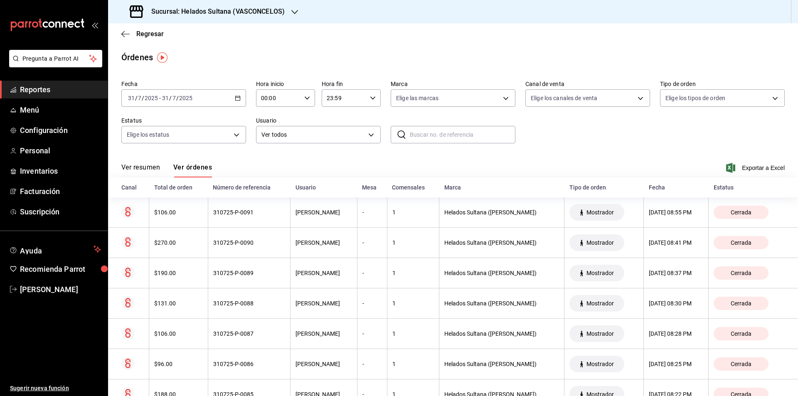
click at [188, 104] on div "[DATE] [DATE] - [DATE] [DATE]" at bounding box center [183, 97] width 125 height 17
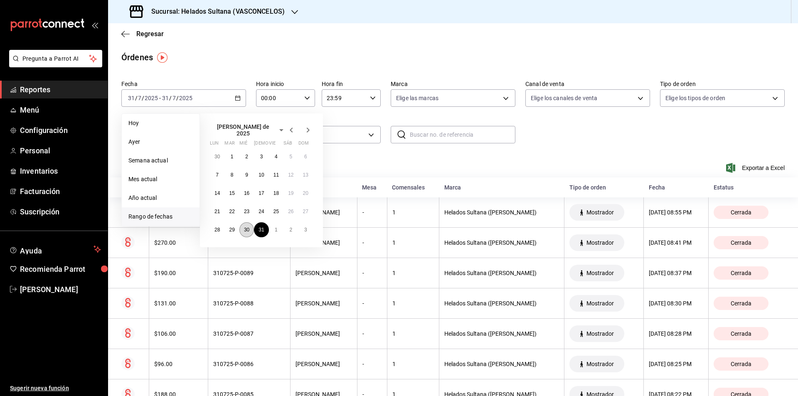
click at [239, 227] on button "30" at bounding box center [246, 229] width 15 height 15
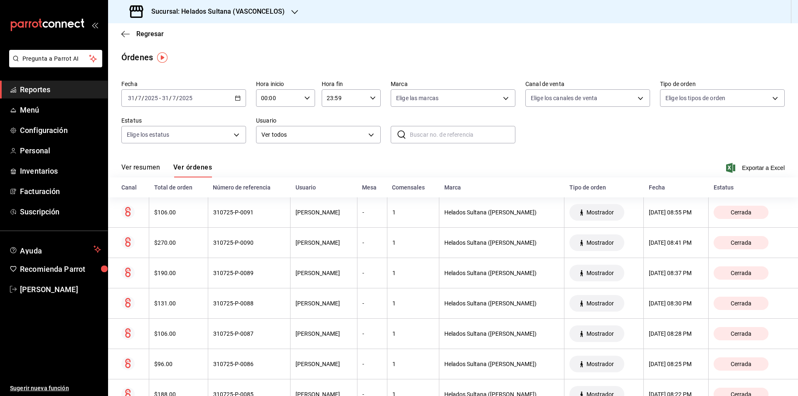
click at [374, 165] on div "Ver resumen Ver órdenes Exportar a Excel" at bounding box center [452, 165] width 663 height 24
click at [217, 93] on div "[DATE] [DATE] - [DATE] [DATE]" at bounding box center [183, 97] width 125 height 17
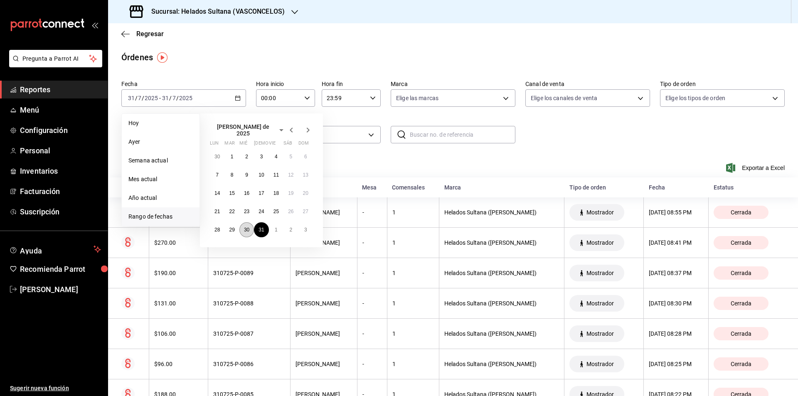
click at [244, 227] on abbr "30" at bounding box center [246, 230] width 5 height 6
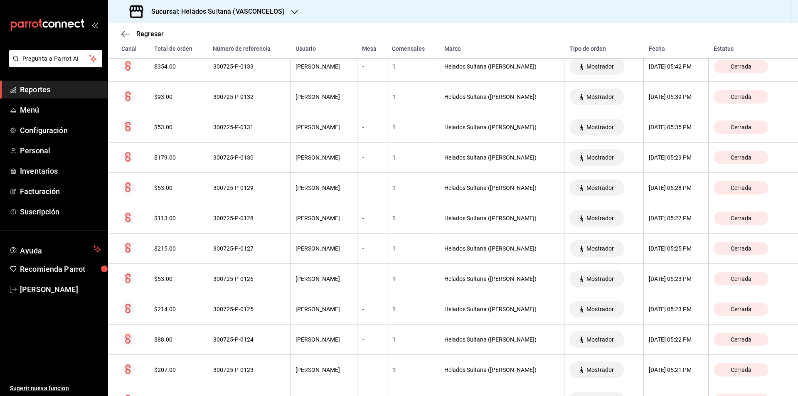
scroll to position [5903, 0]
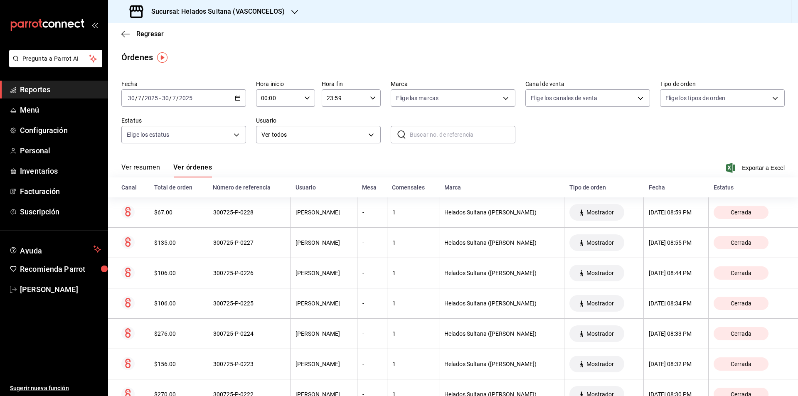
click at [225, 92] on div "[DATE] [DATE] - [DATE] [DATE]" at bounding box center [183, 97] width 125 height 17
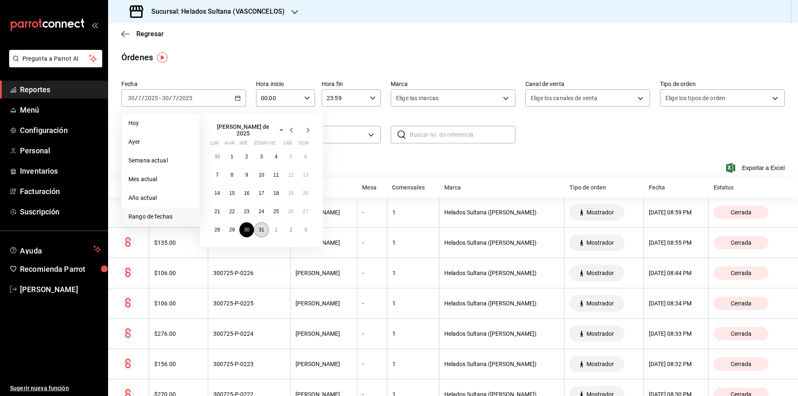
click at [262, 229] on abbr "31" at bounding box center [261, 230] width 5 height 6
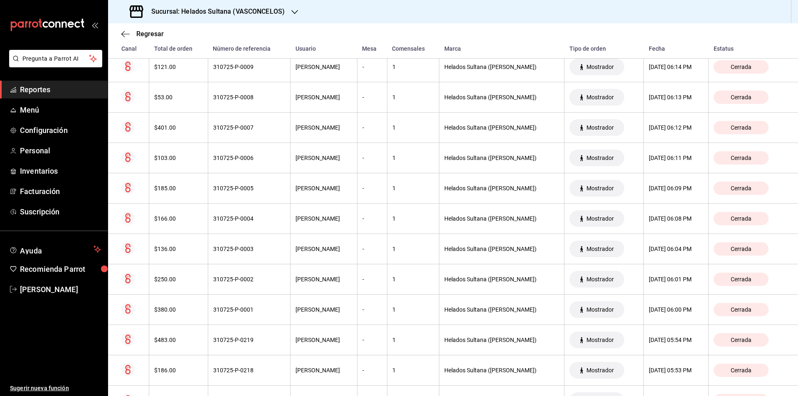
scroll to position [2689, 0]
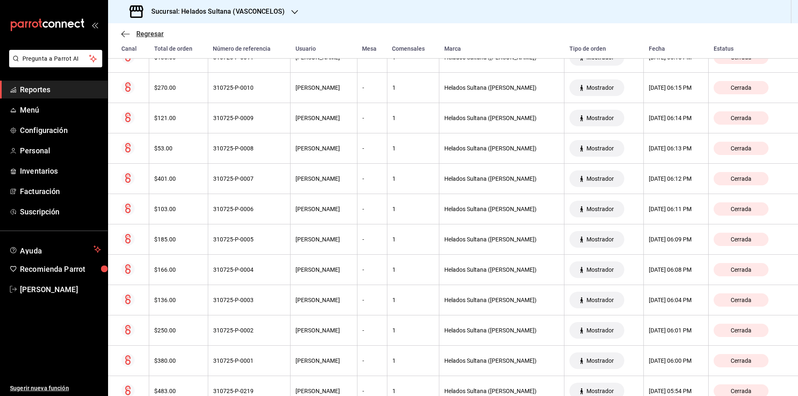
click at [142, 35] on span "Regresar" at bounding box center [149, 34] width 27 height 8
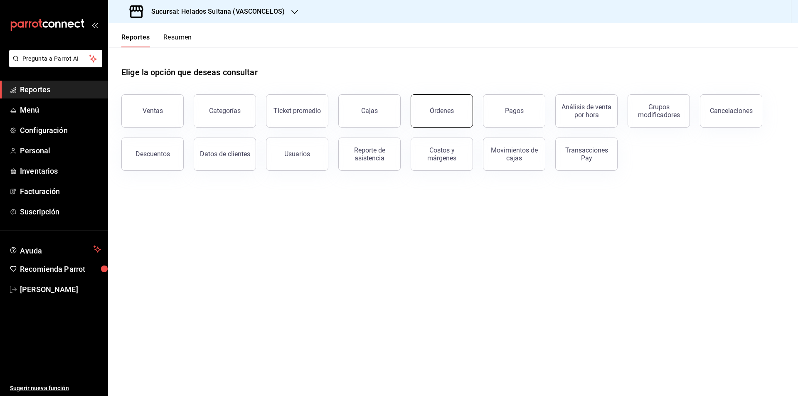
click at [454, 116] on button "Órdenes" at bounding box center [442, 110] width 62 height 33
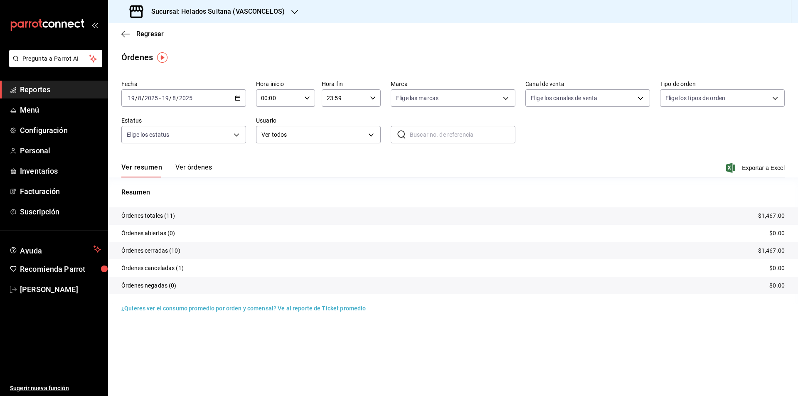
click at [192, 164] on button "Ver órdenes" at bounding box center [193, 170] width 37 height 14
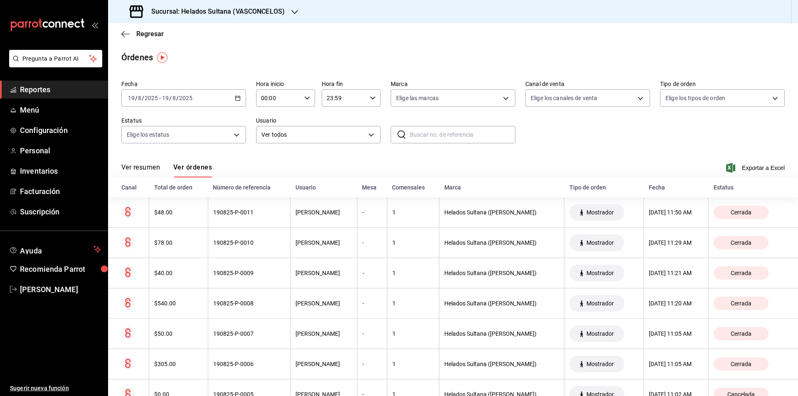
click at [773, 55] on div "Órdenes" at bounding box center [453, 57] width 690 height 12
click at [228, 102] on div "[DATE] [DATE] - [DATE] [DATE]" at bounding box center [183, 97] width 125 height 17
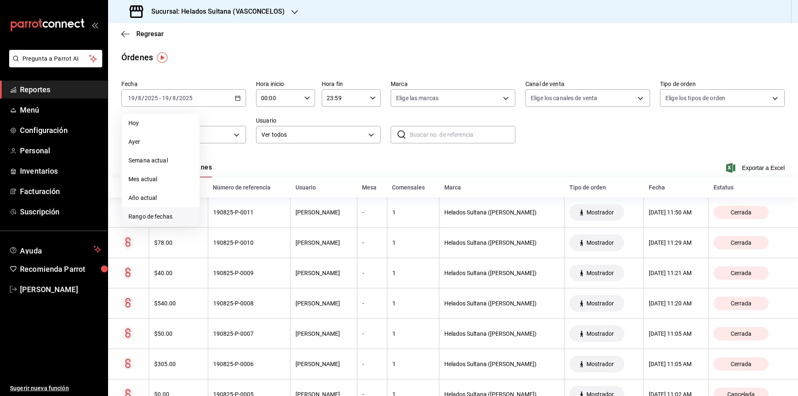
click at [175, 218] on span "Rango de fechas" at bounding box center [160, 216] width 64 height 9
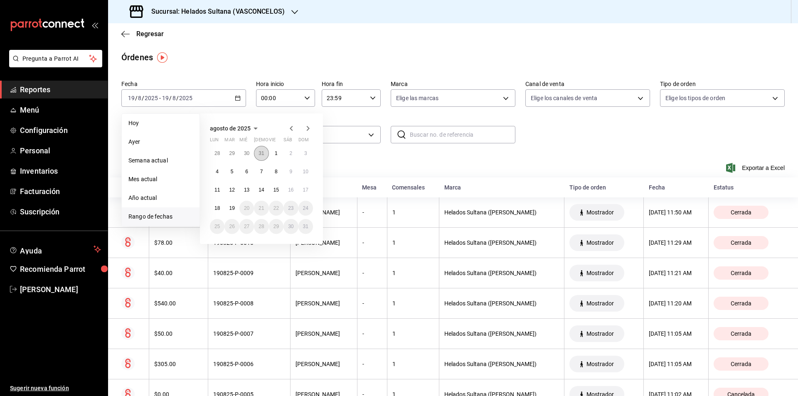
click at [264, 156] on button "31" at bounding box center [261, 153] width 15 height 15
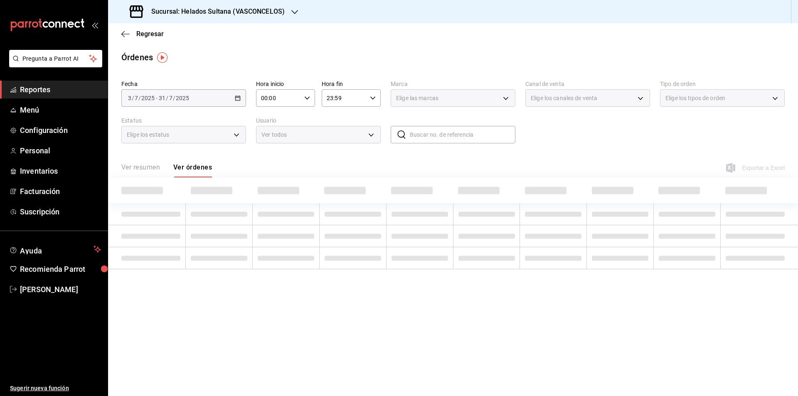
click at [226, 106] on div "2025-07-03 3 / 7 / 2025 - 2025-07-31 31 / 7 / 2025" at bounding box center [183, 97] width 125 height 17
click at [213, 101] on div "2025-07-03 3 / 7 / 2025 - 2025-07-31 31 / 7 / 2025" at bounding box center [183, 97] width 125 height 17
click at [128, 34] on icon "button" at bounding box center [125, 34] width 8 height 0
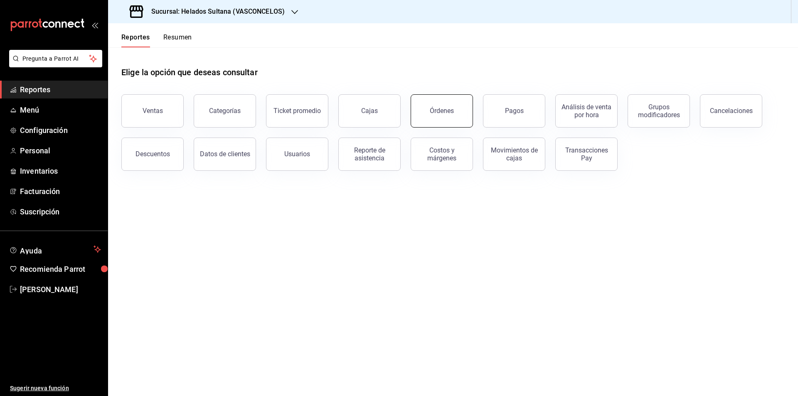
click at [447, 113] on div "Órdenes" at bounding box center [442, 111] width 24 height 8
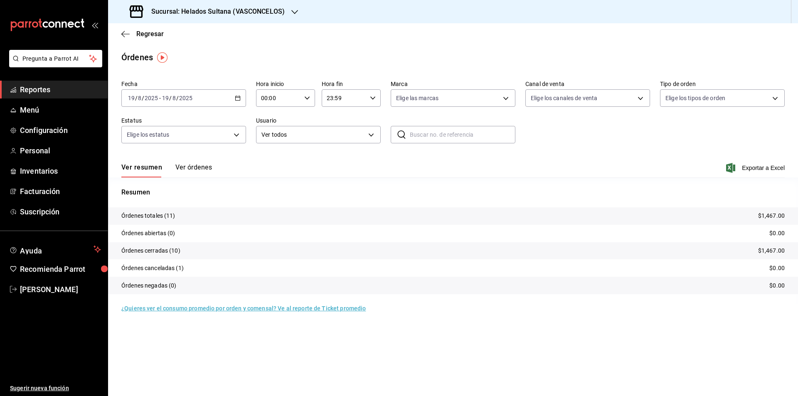
click at [237, 97] on icon "button" at bounding box center [238, 98] width 6 height 6
click at [162, 219] on span "Rango de fechas" at bounding box center [160, 216] width 64 height 9
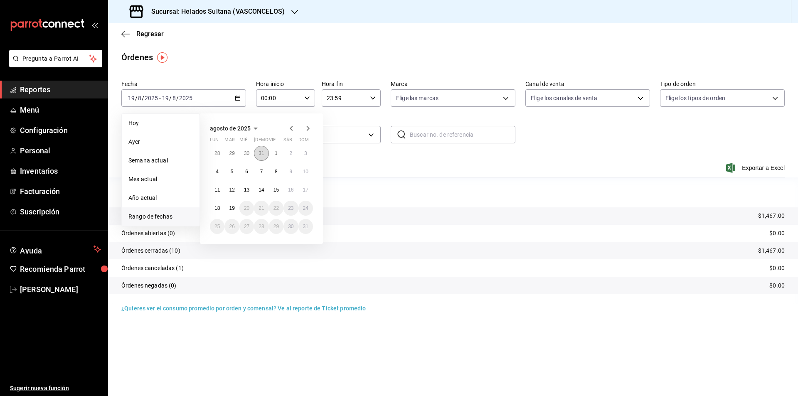
click at [259, 152] on abbr "31" at bounding box center [261, 153] width 5 height 6
click at [259, 152] on button "3" at bounding box center [261, 156] width 15 height 15
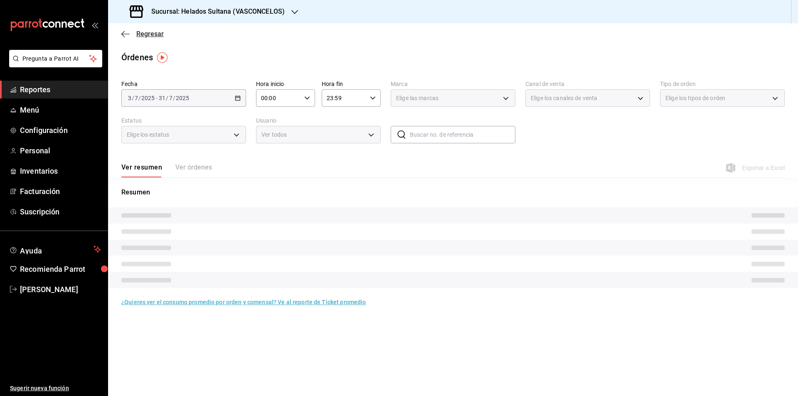
click at [128, 34] on icon "button" at bounding box center [125, 34] width 8 height 0
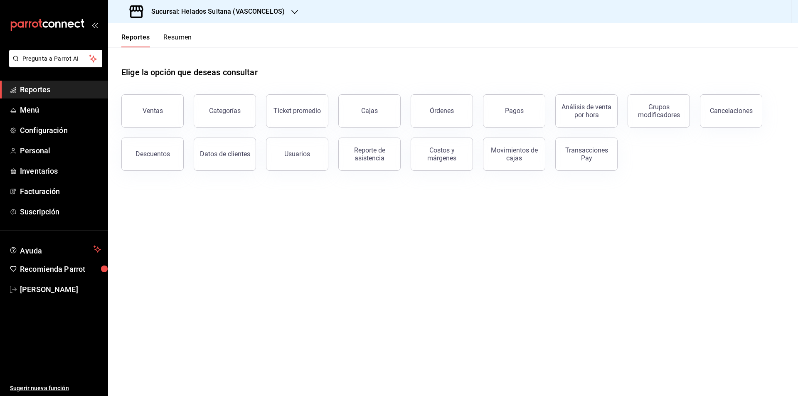
click at [473, 126] on div "Pagos" at bounding box center [509, 105] width 72 height 43
click at [440, 109] on div "Órdenes" at bounding box center [442, 111] width 24 height 8
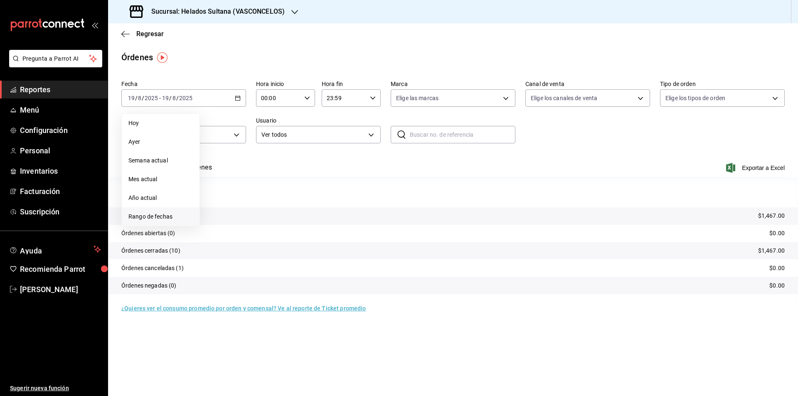
click at [146, 216] on span "Rango de fechas" at bounding box center [160, 216] width 64 height 9
click at [263, 153] on abbr "31" at bounding box center [261, 153] width 5 height 6
click at [263, 222] on button "31" at bounding box center [261, 229] width 15 height 15
click at [188, 168] on button "Ver órdenes" at bounding box center [193, 170] width 37 height 14
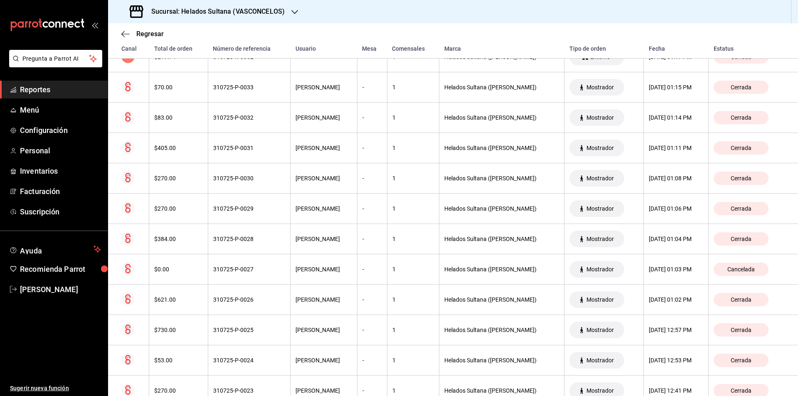
scroll to position [6277, 0]
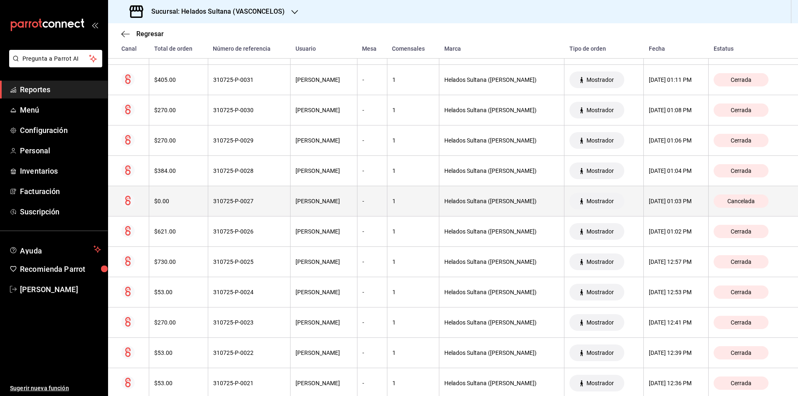
click at [450, 197] on th "Helados Sultana ([PERSON_NAME])" at bounding box center [501, 201] width 125 height 30
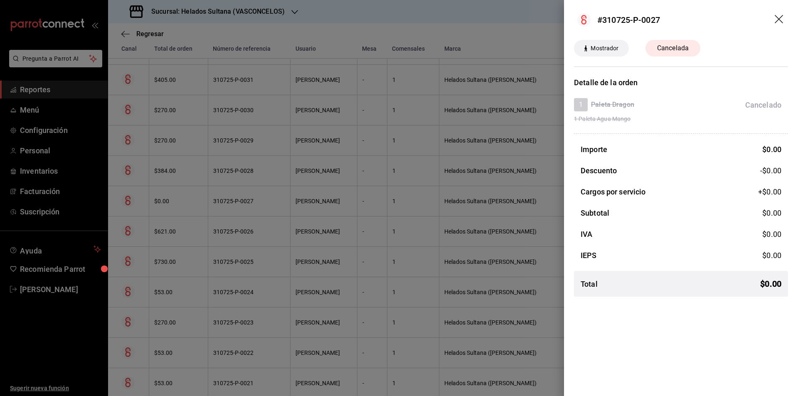
click at [777, 22] on icon "drag" at bounding box center [779, 19] width 8 height 8
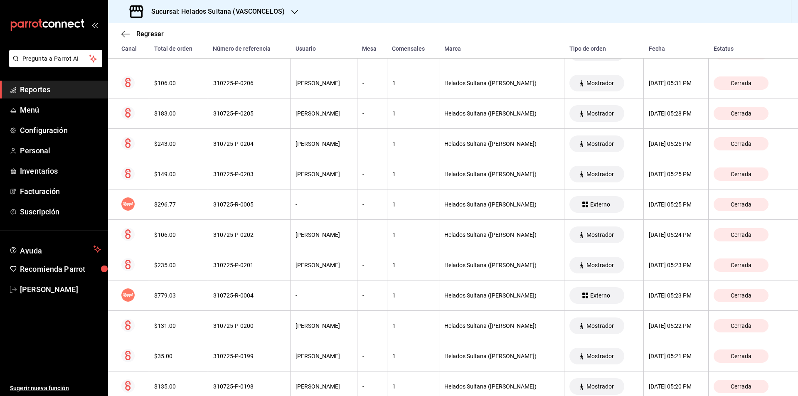
scroll to position [3358, 0]
